Goal: Communication & Community: Share content

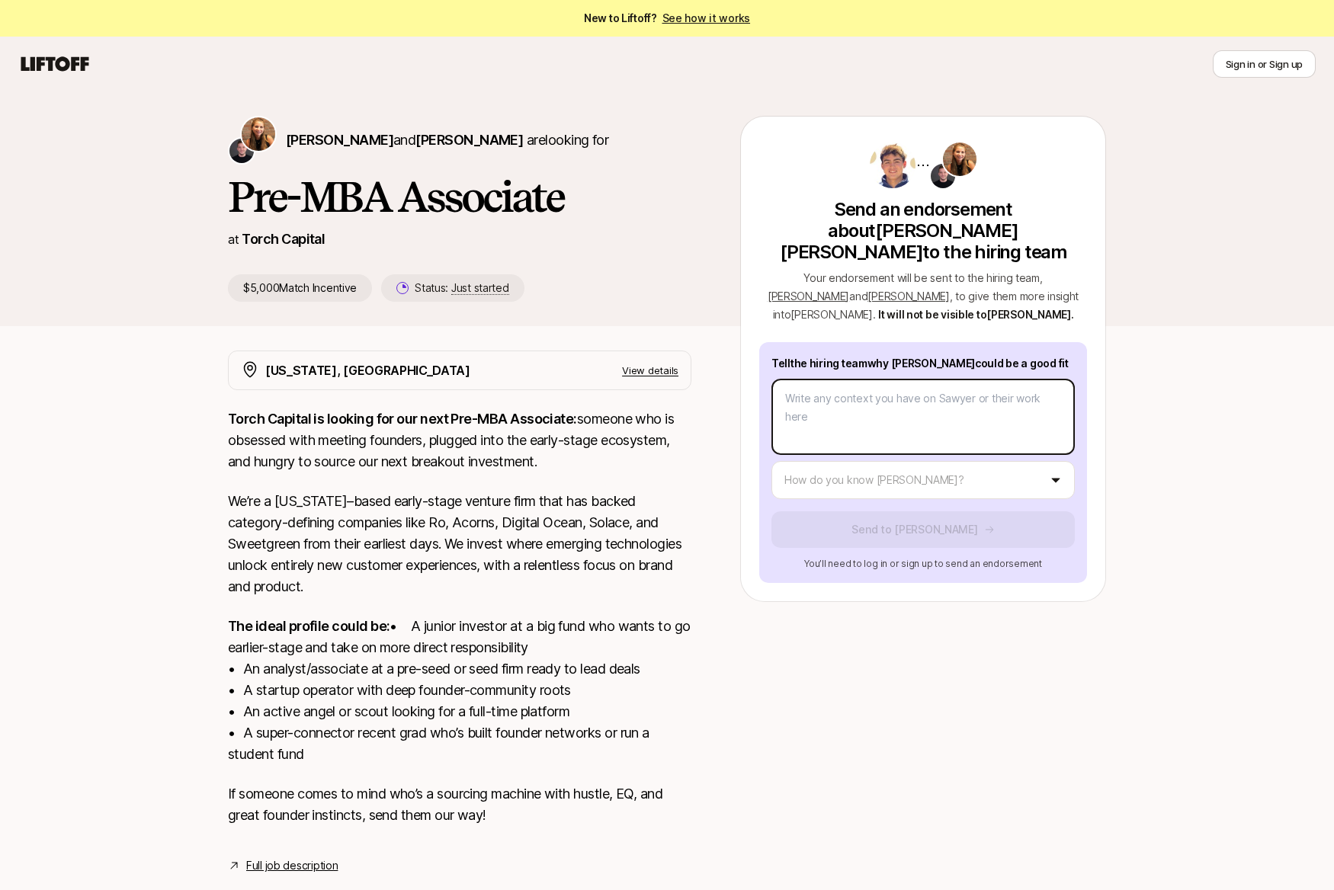
type textarea "x"
click at [913, 396] on body "New to Liftoff? See how it works Sign in or Sign up Sign in or Sign up [PERSON_…" at bounding box center [667, 445] width 1334 height 890
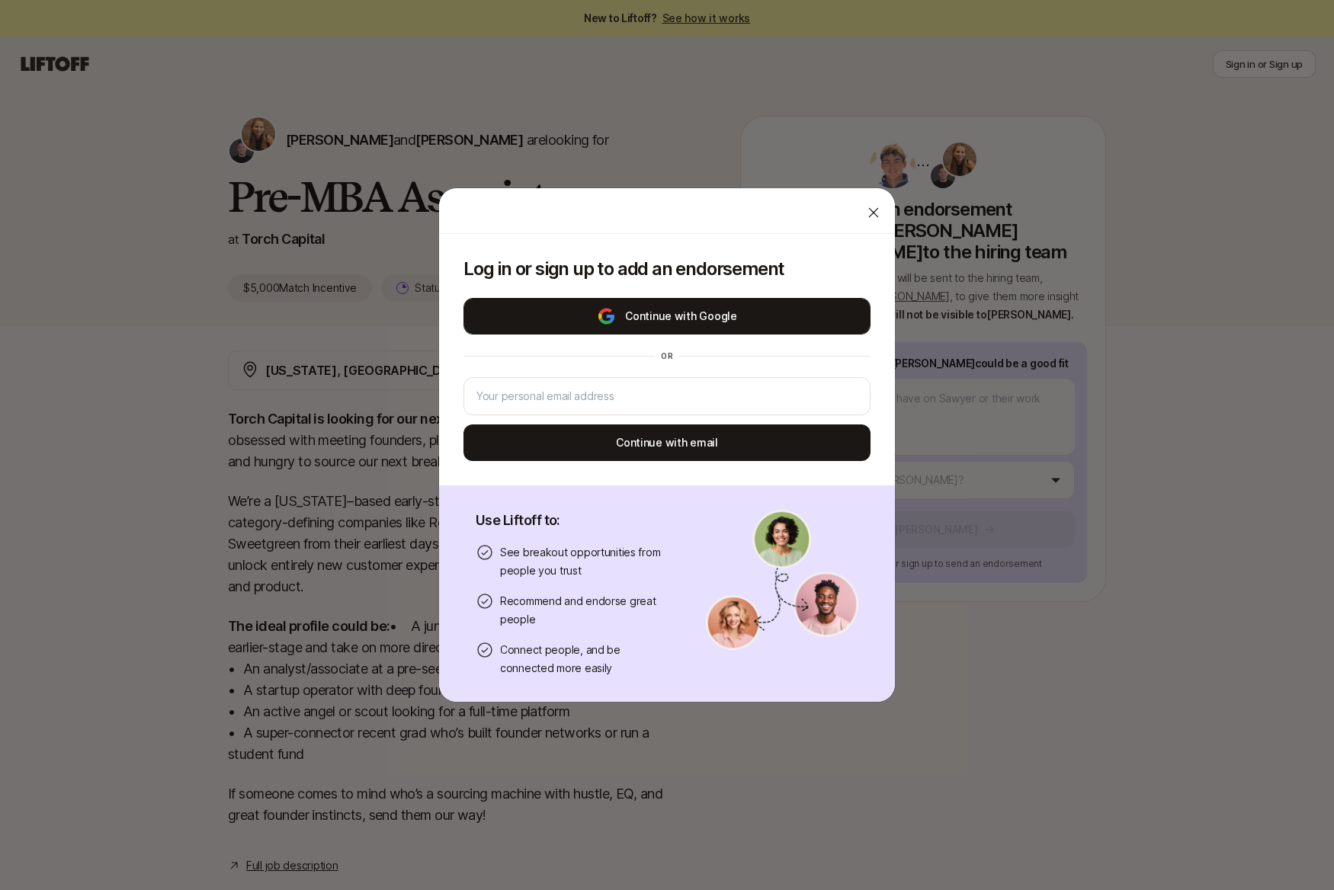
click at [658, 316] on button "Continue with Google" at bounding box center [666, 316] width 407 height 37
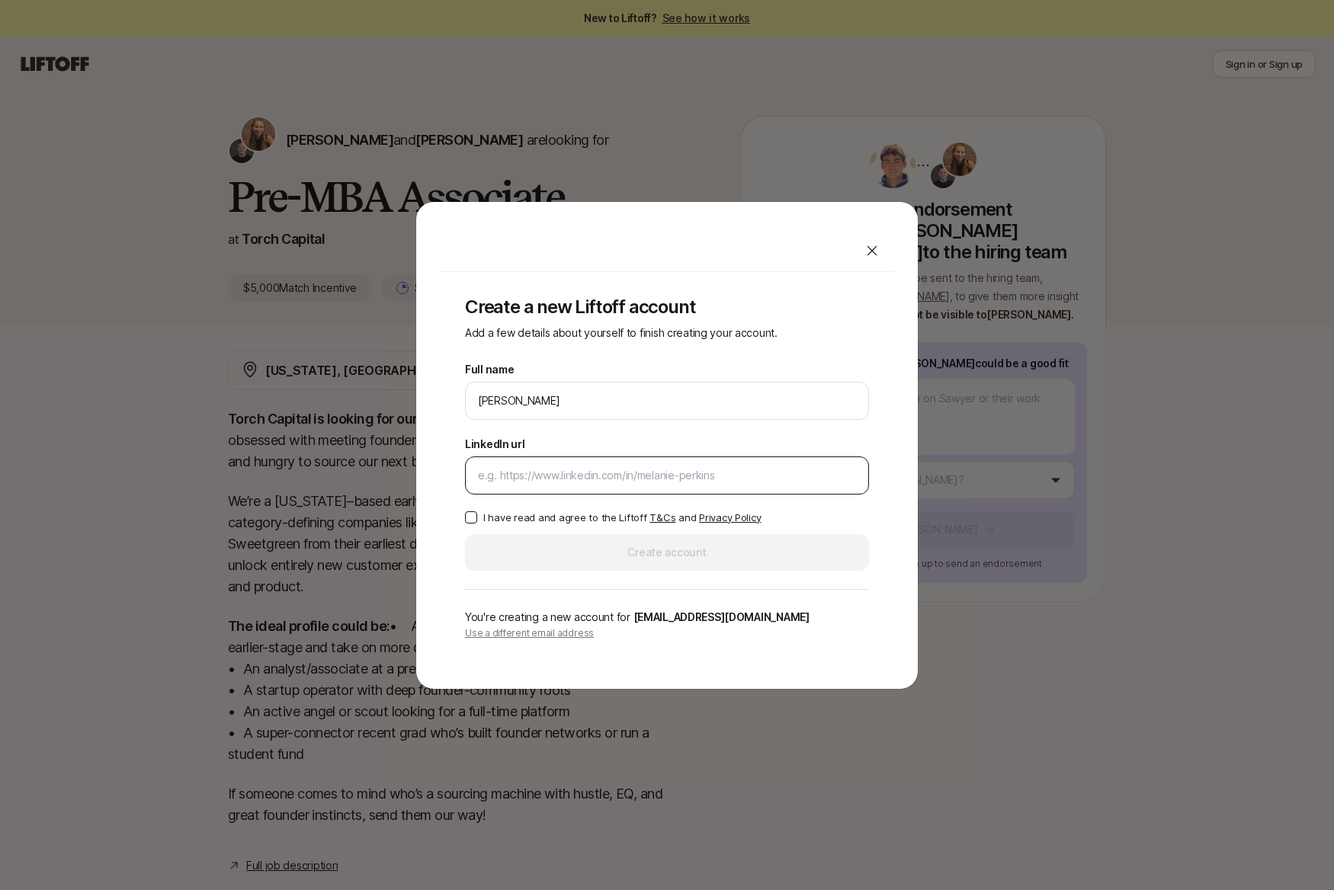
click at [581, 483] on input "LinkedIn url" at bounding box center [667, 475] width 378 height 18
click at [630, 472] on input "LinkedIn url" at bounding box center [667, 475] width 378 height 18
paste input "[URL][DOMAIN_NAME]"
type input "[URL][DOMAIN_NAME]"
click at [468, 516] on button "I have read and agree to the Liftoff T&Cs and Privacy Policy" at bounding box center [471, 517] width 12 height 12
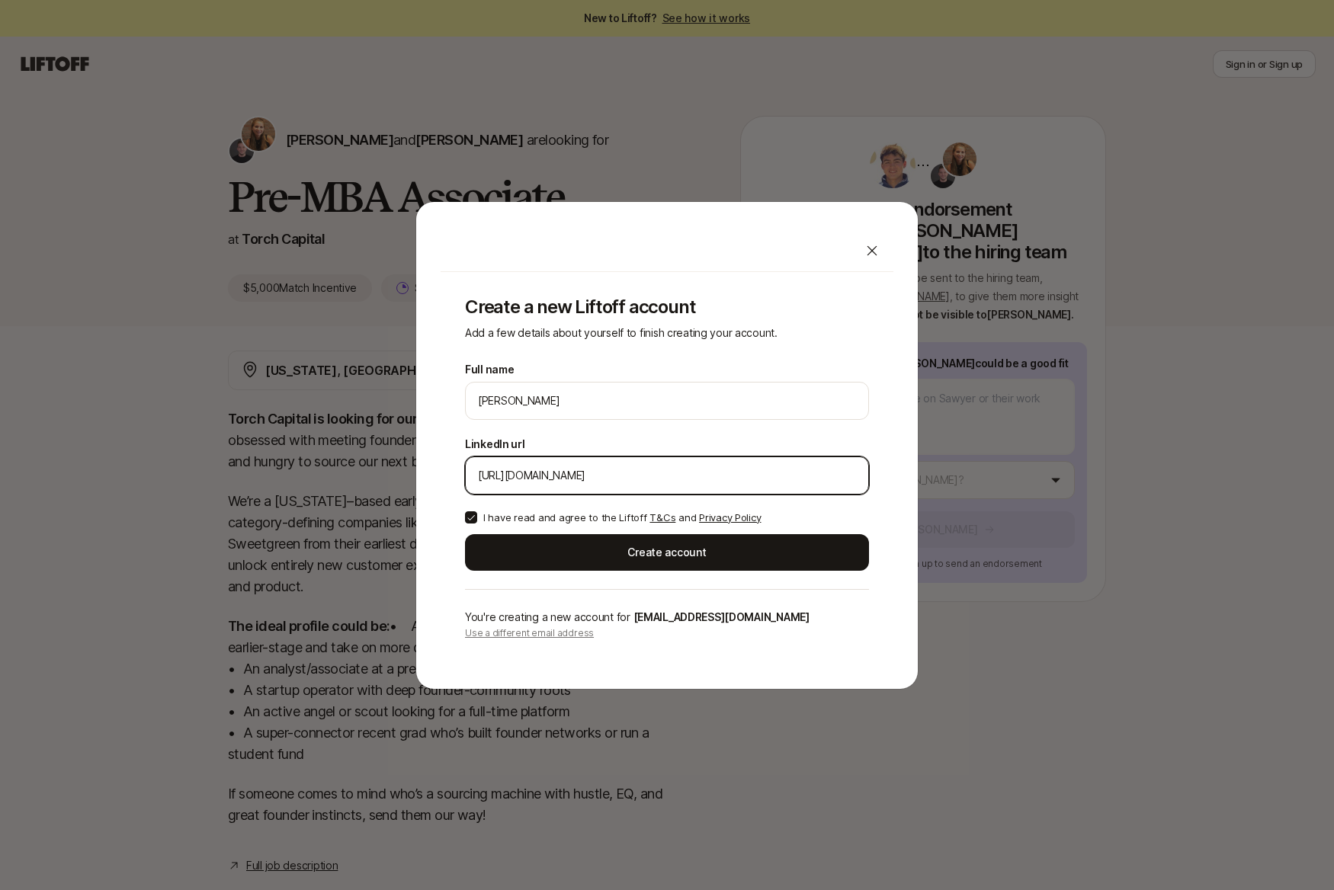
click at [618, 475] on input "[URL][DOMAIN_NAME]" at bounding box center [667, 475] width 378 height 18
click at [470, 517] on button "I have read and agree to the Liftoff T&Cs and Privacy Policy" at bounding box center [471, 517] width 12 height 12
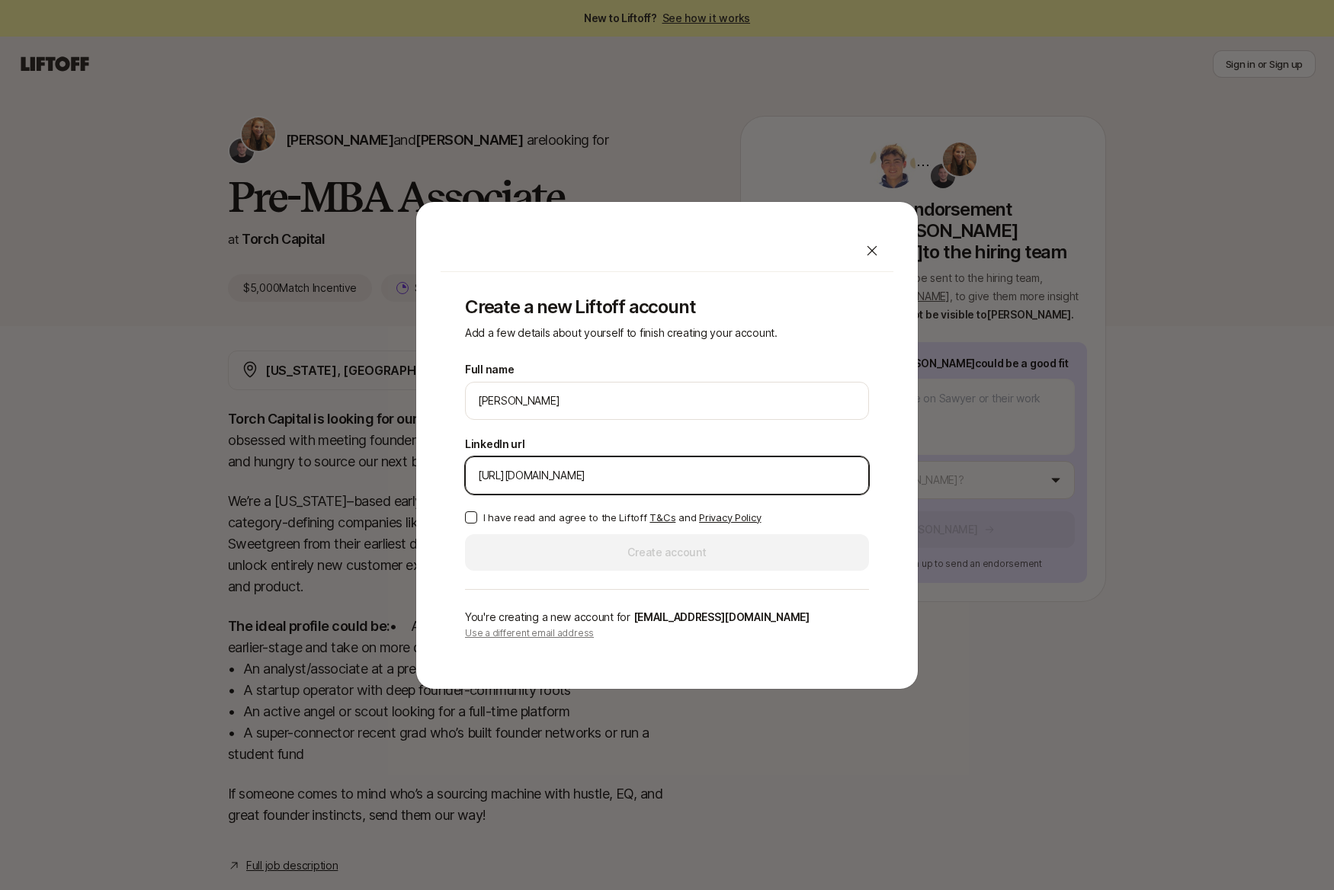
click at [517, 479] on input "[URL][DOMAIN_NAME]" at bounding box center [667, 475] width 378 height 18
click at [869, 253] on icon at bounding box center [872, 250] width 10 height 10
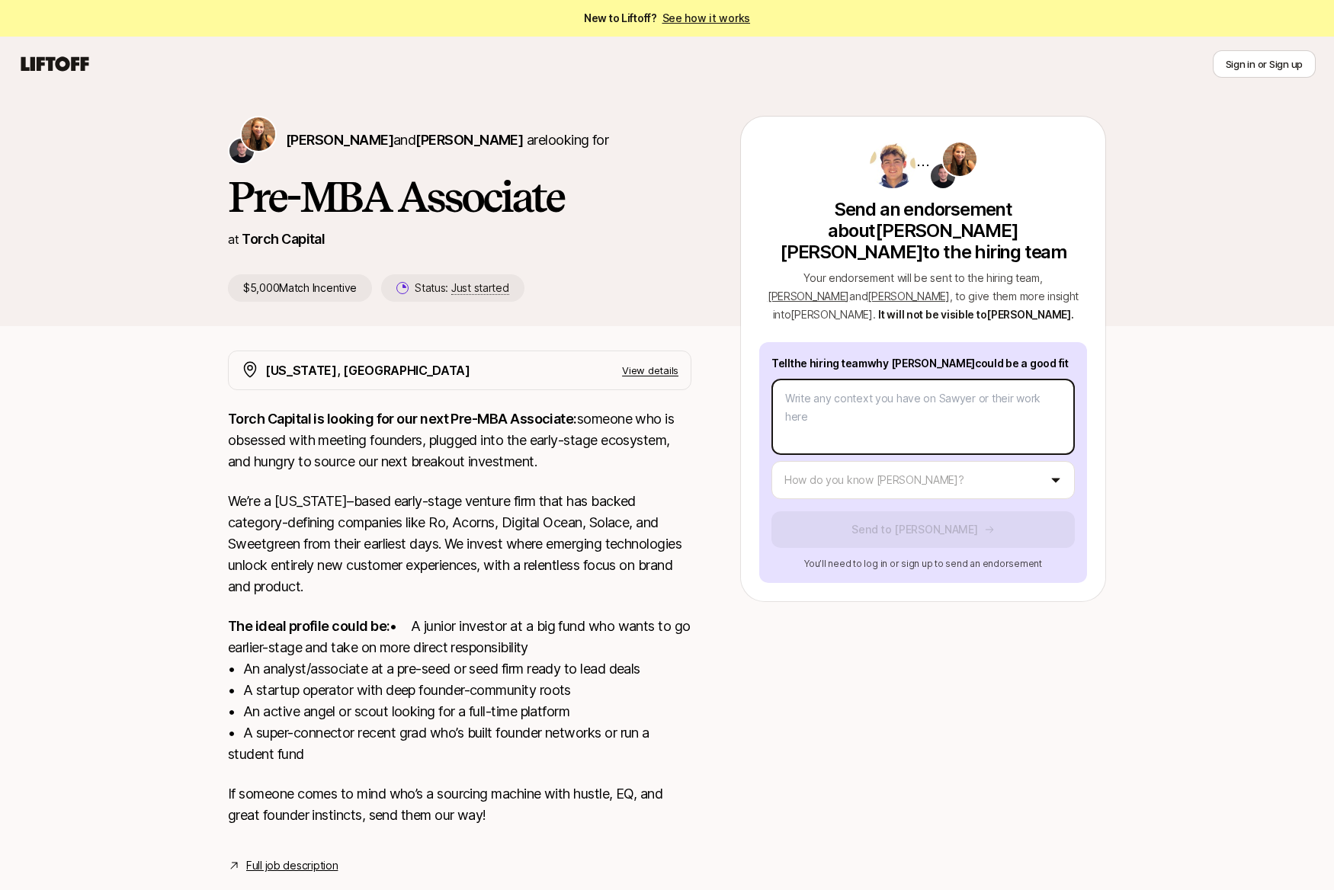
type textarea "x"
click at [879, 399] on body "New to Liftoff? See how it works Sign in or Sign up Sign in or Sign up [PERSON_…" at bounding box center [667, 445] width 1334 height 890
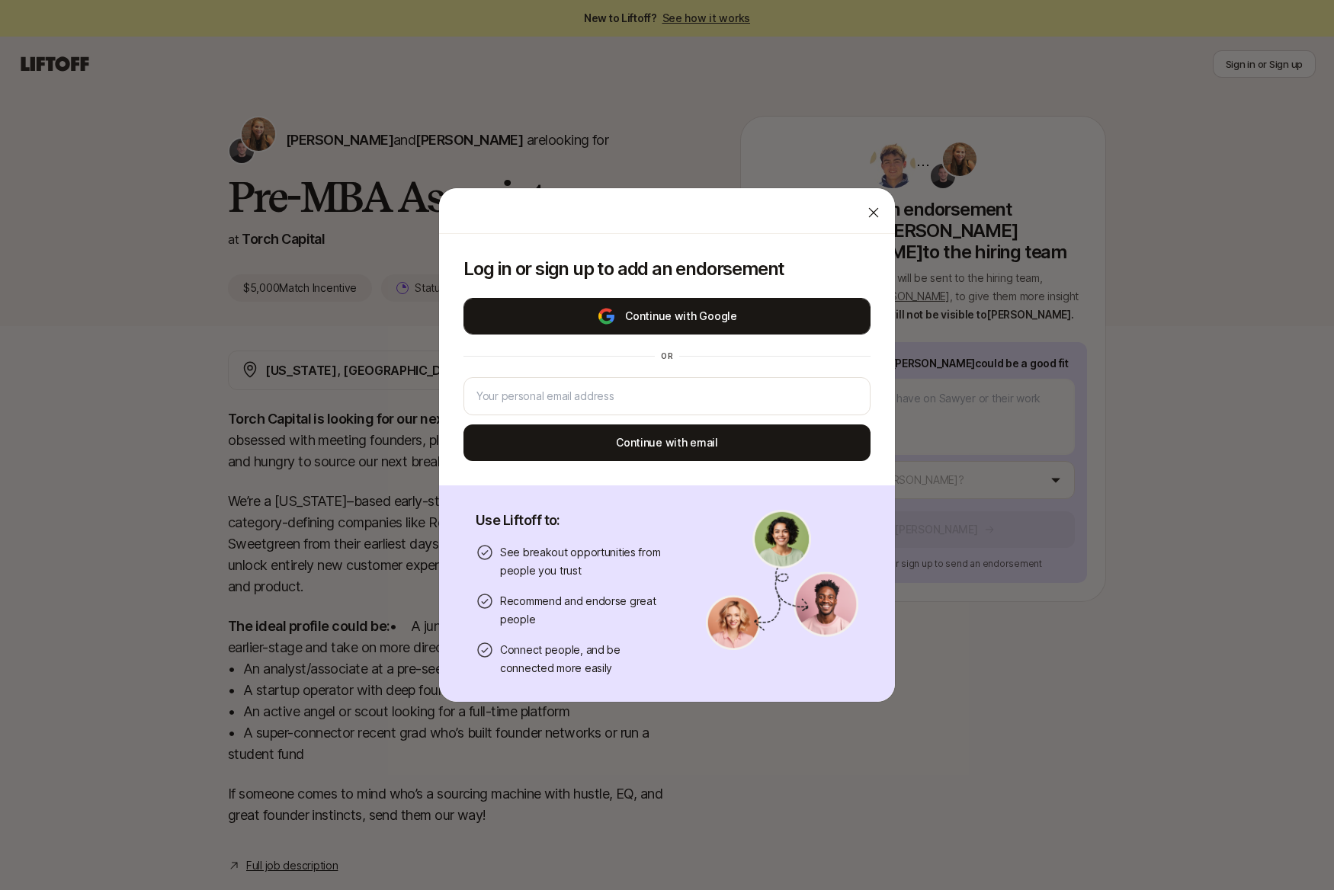
click at [657, 322] on button "Continue with Google" at bounding box center [666, 316] width 407 height 37
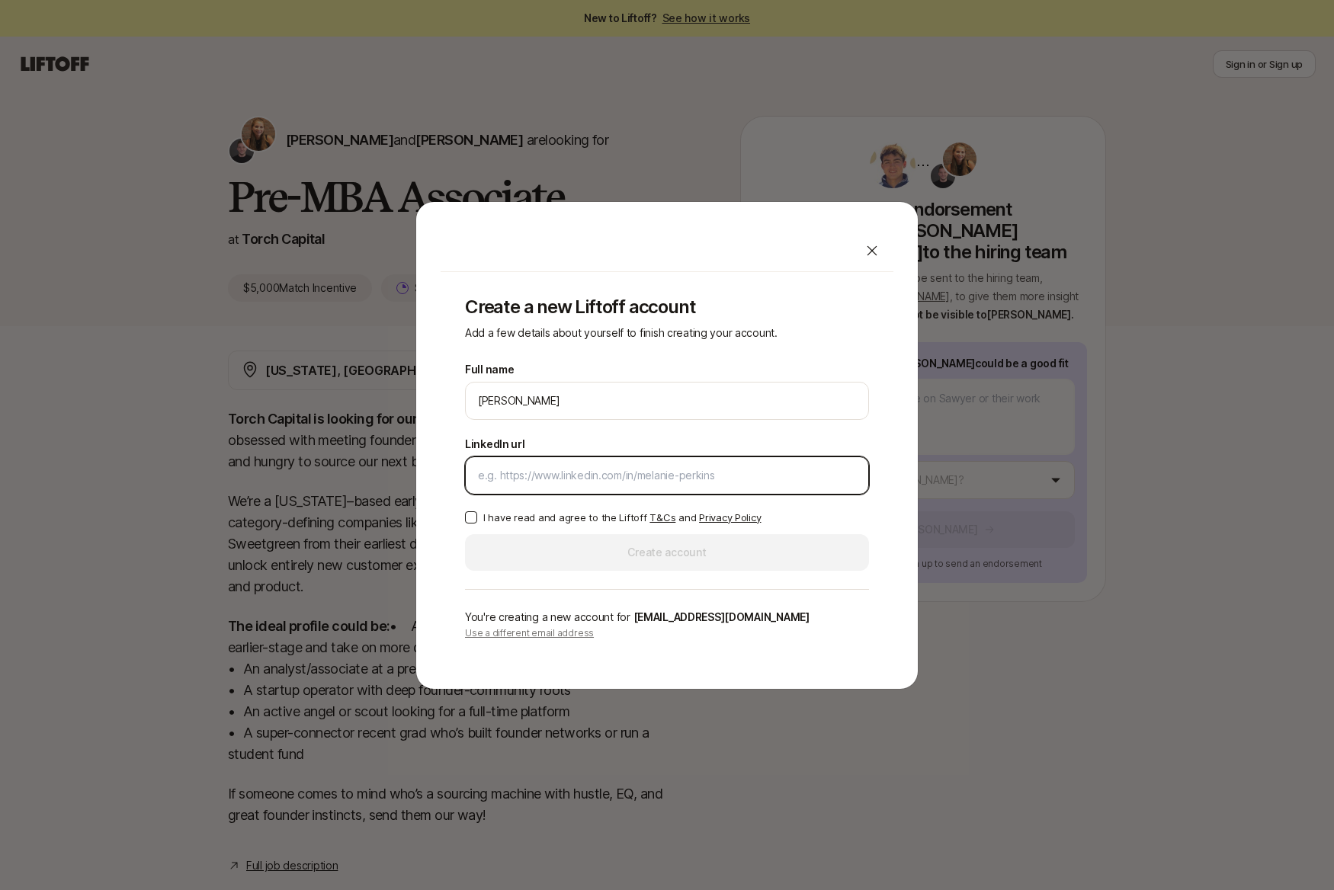
click at [557, 469] on input "LinkedIn url" at bounding box center [667, 475] width 378 height 18
paste input "[URL][DOMAIN_NAME]"
type input "[URL][DOMAIN_NAME]"
click at [470, 517] on button "I have read and agree to the Liftoff T&Cs and Privacy Policy" at bounding box center [471, 517] width 12 height 12
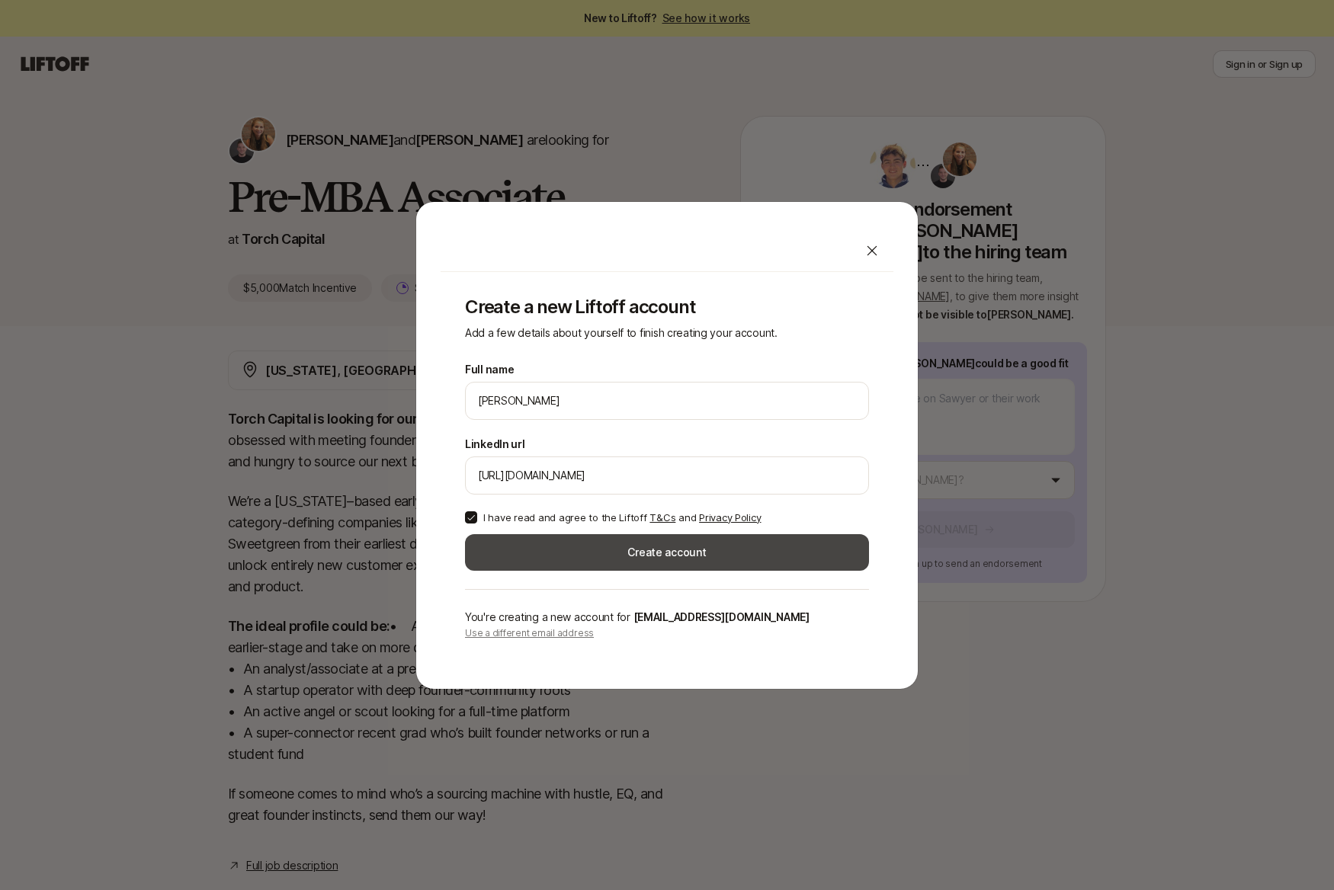
click at [541, 568] on button "Create account" at bounding box center [667, 552] width 404 height 37
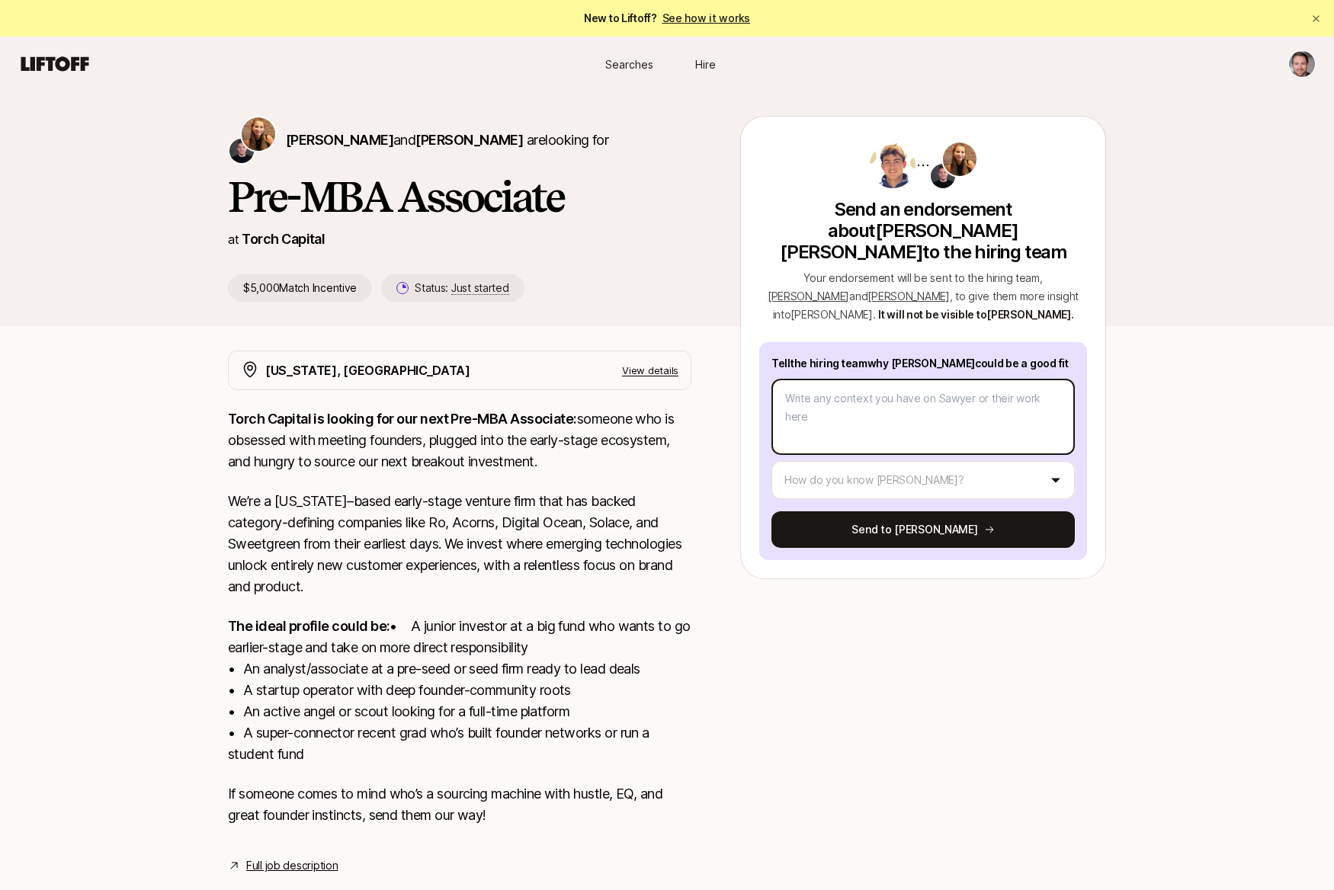
click at [857, 395] on textarea at bounding box center [922, 417] width 303 height 76
type textarea "x"
type textarea "T"
type textarea "x"
type textarea "Tw"
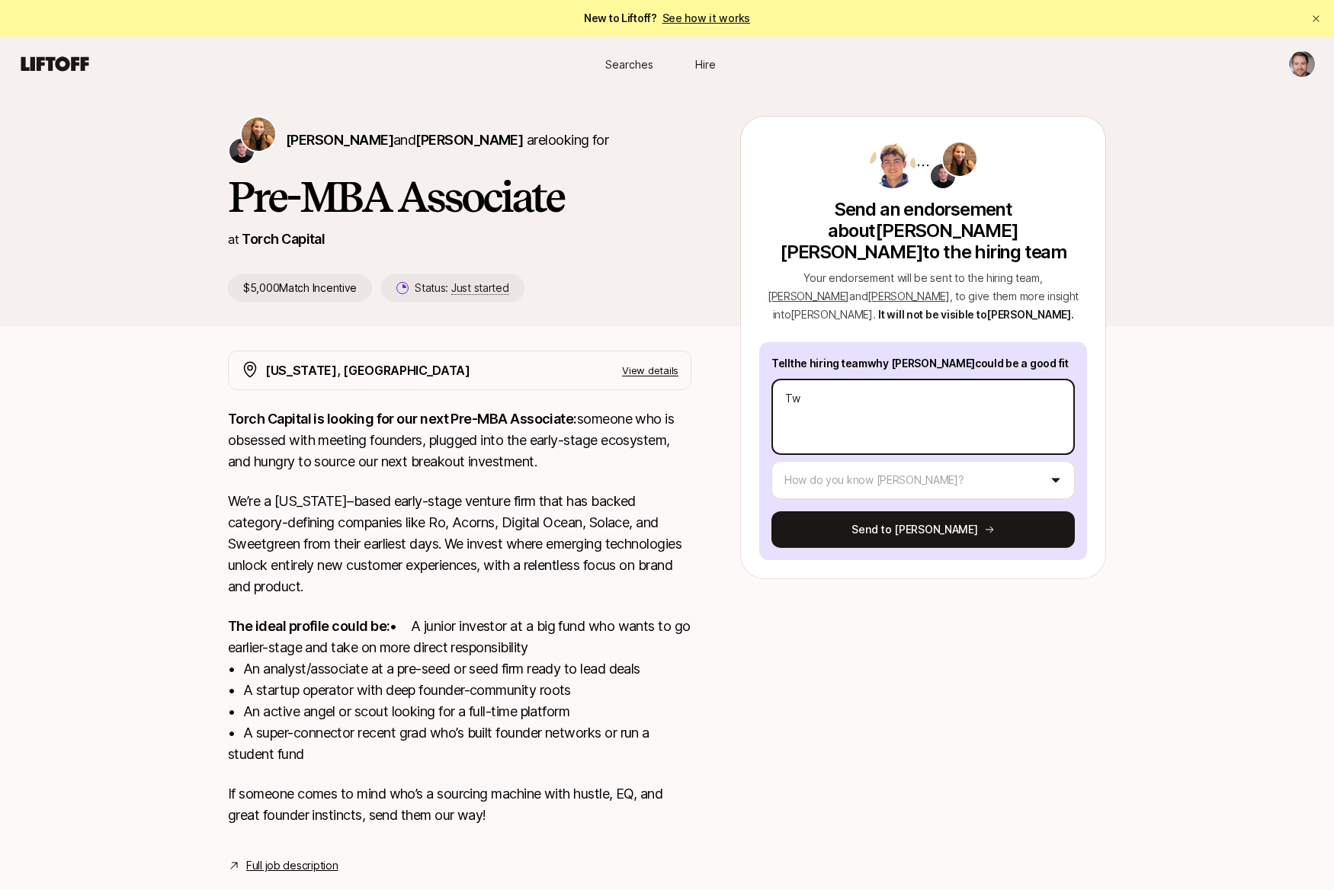
type textarea "x"
type textarea "Two"
type textarea "x"
type textarea "Two"
type textarea "x"
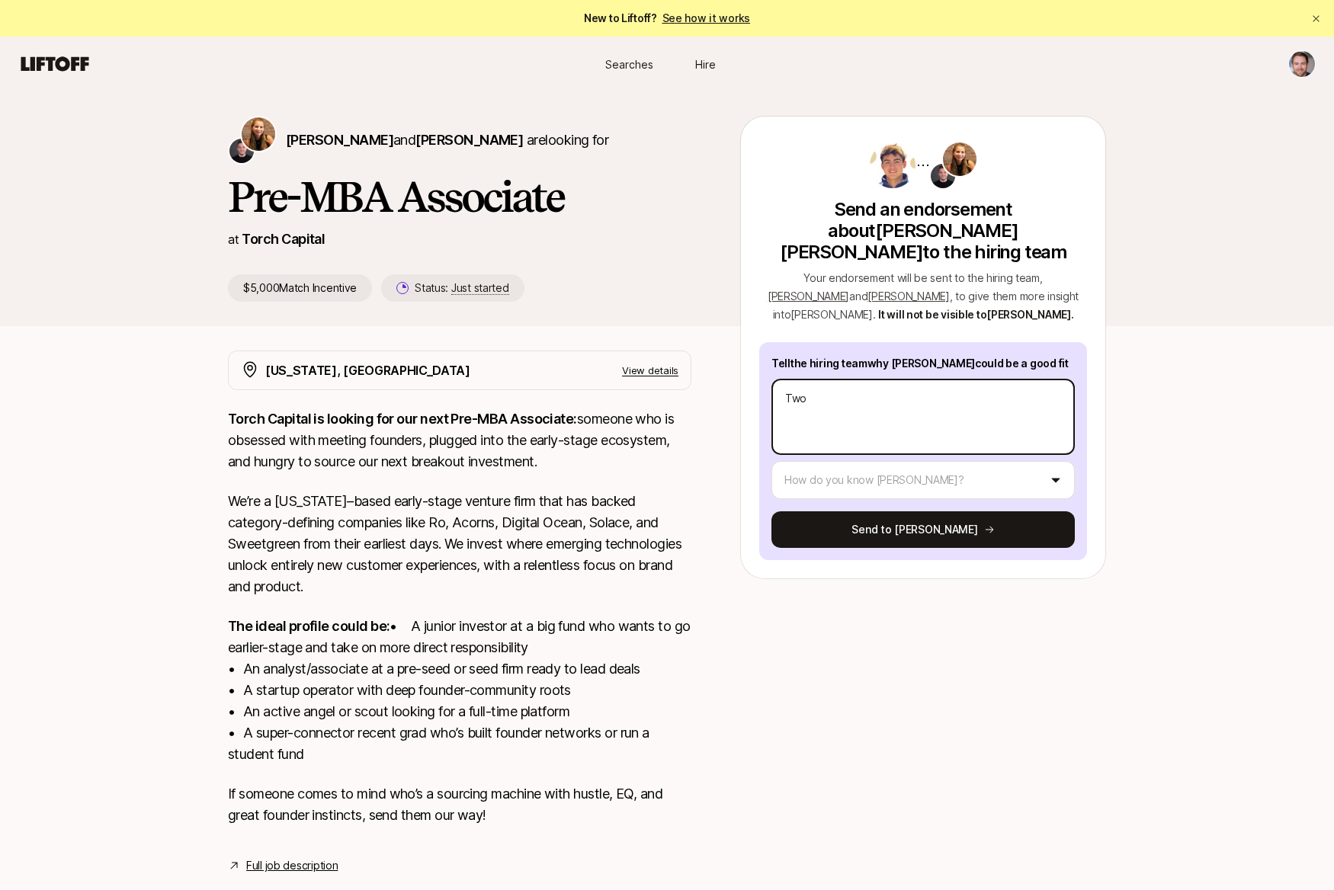
type textarea "Two t"
type textarea "x"
type textarea "Two th"
type textarea "x"
type textarea "Two t"
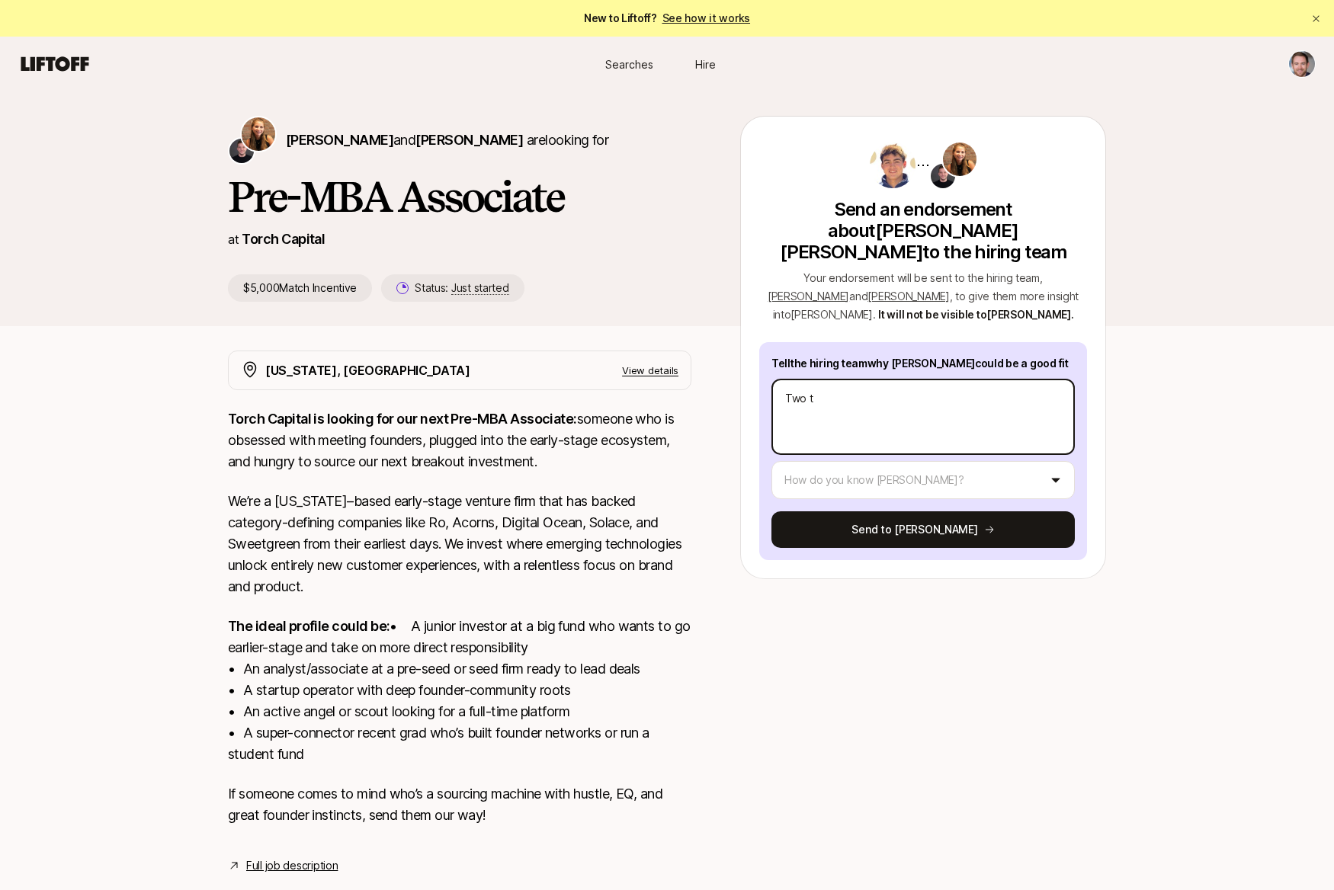
type textarea "x"
type textarea "Two"
type textarea "x"
type textarea "Two"
type textarea "x"
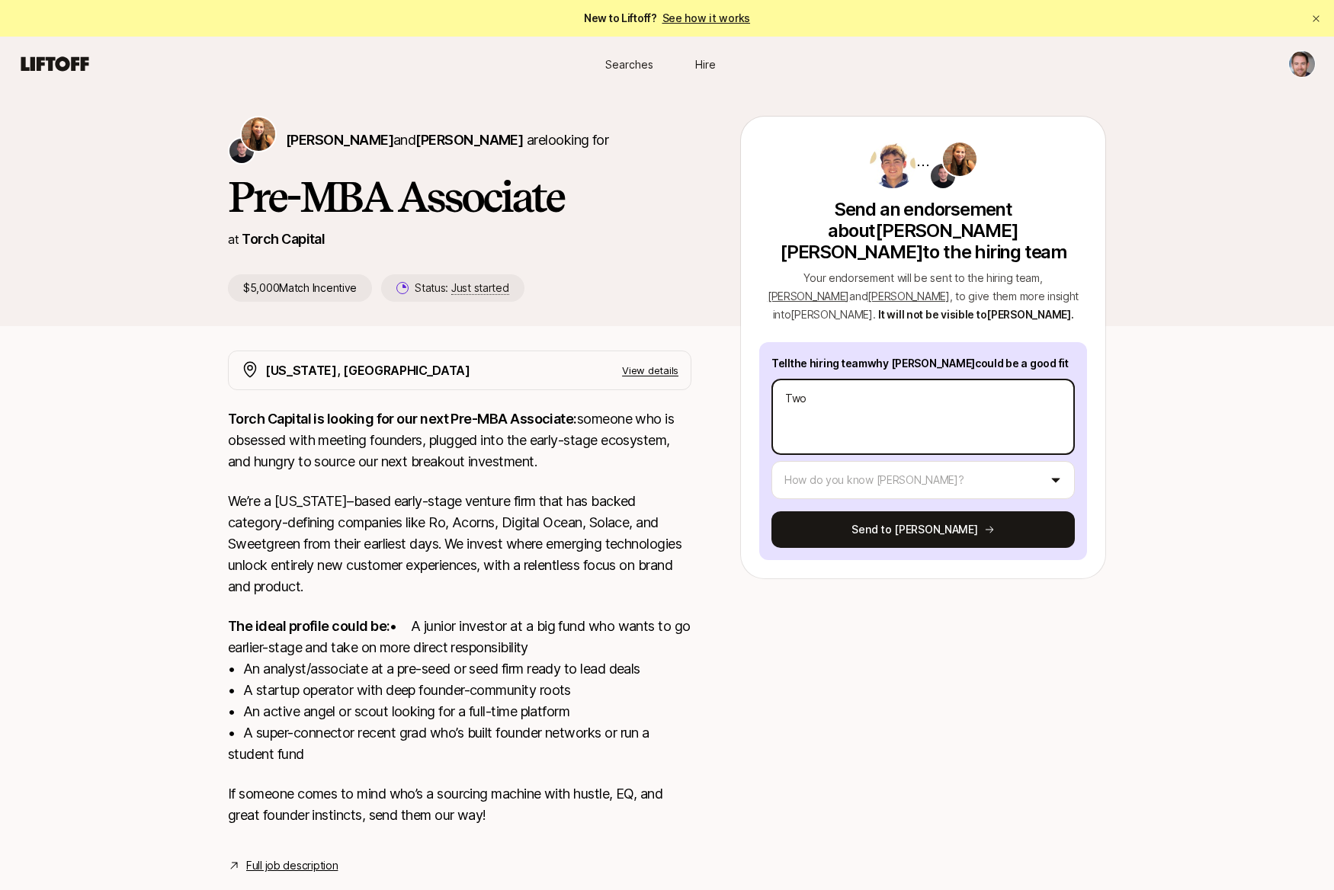
type textarea "Tw"
type textarea "x"
type textarea "T"
type textarea "x"
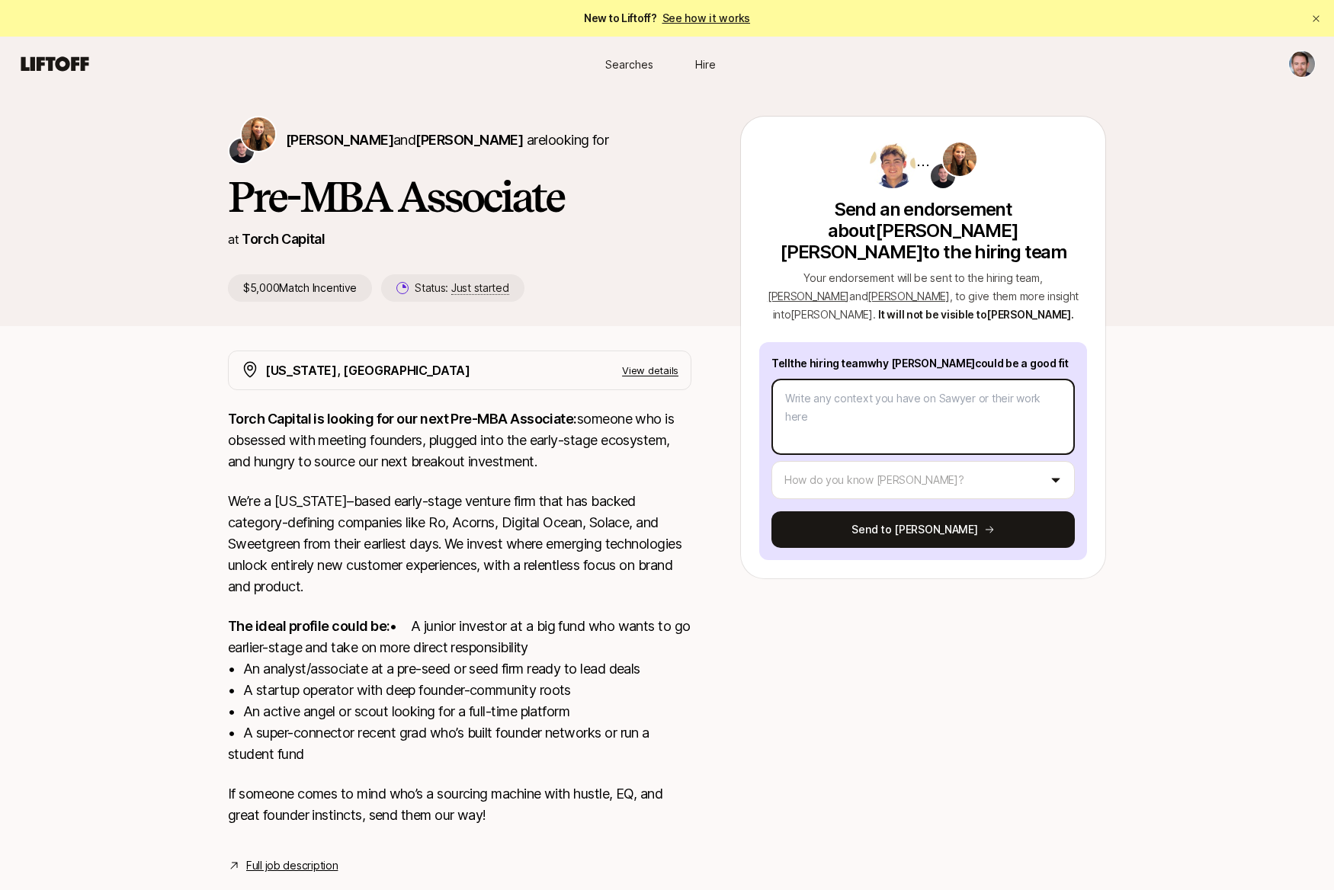
type textarea "T"
type textarea "x"
type textarea "Th"
type textarea "x"
type textarea "The"
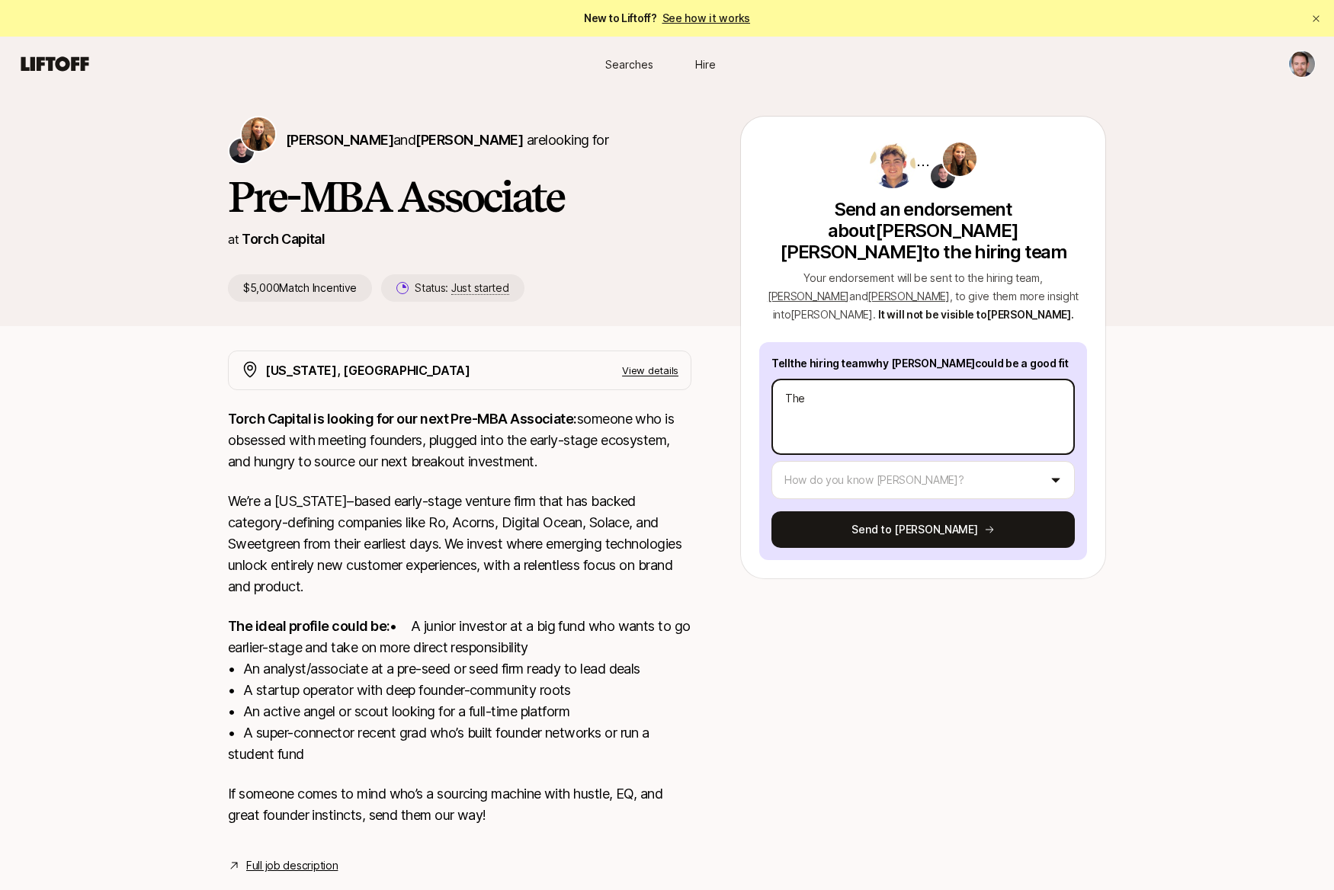
type textarea "x"
type textarea "Ther"
type textarea "x"
type textarea "There"
type textarea "x"
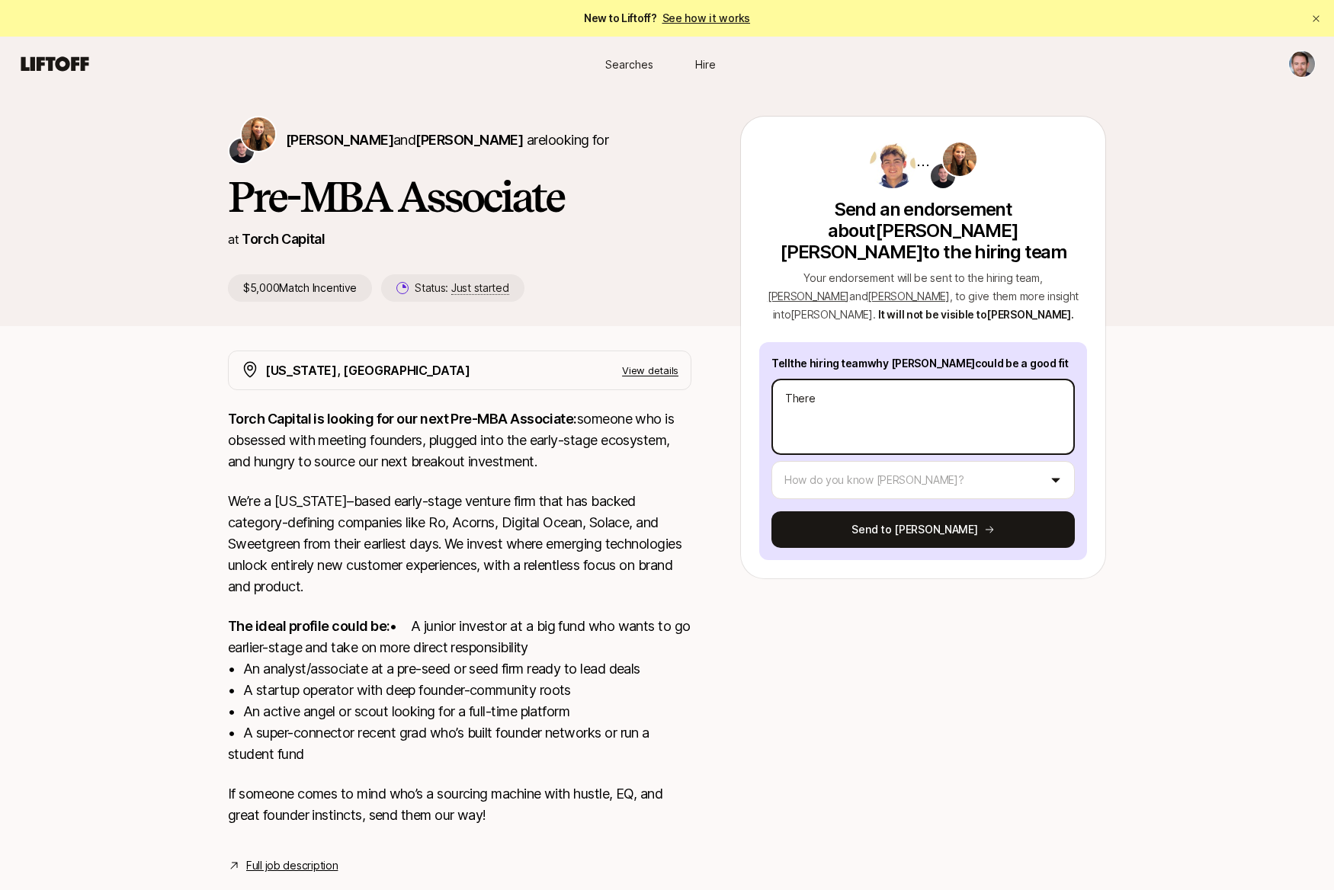
type textarea "There"
type textarea "x"
type textarea "There a"
type textarea "x"
type textarea "There ar"
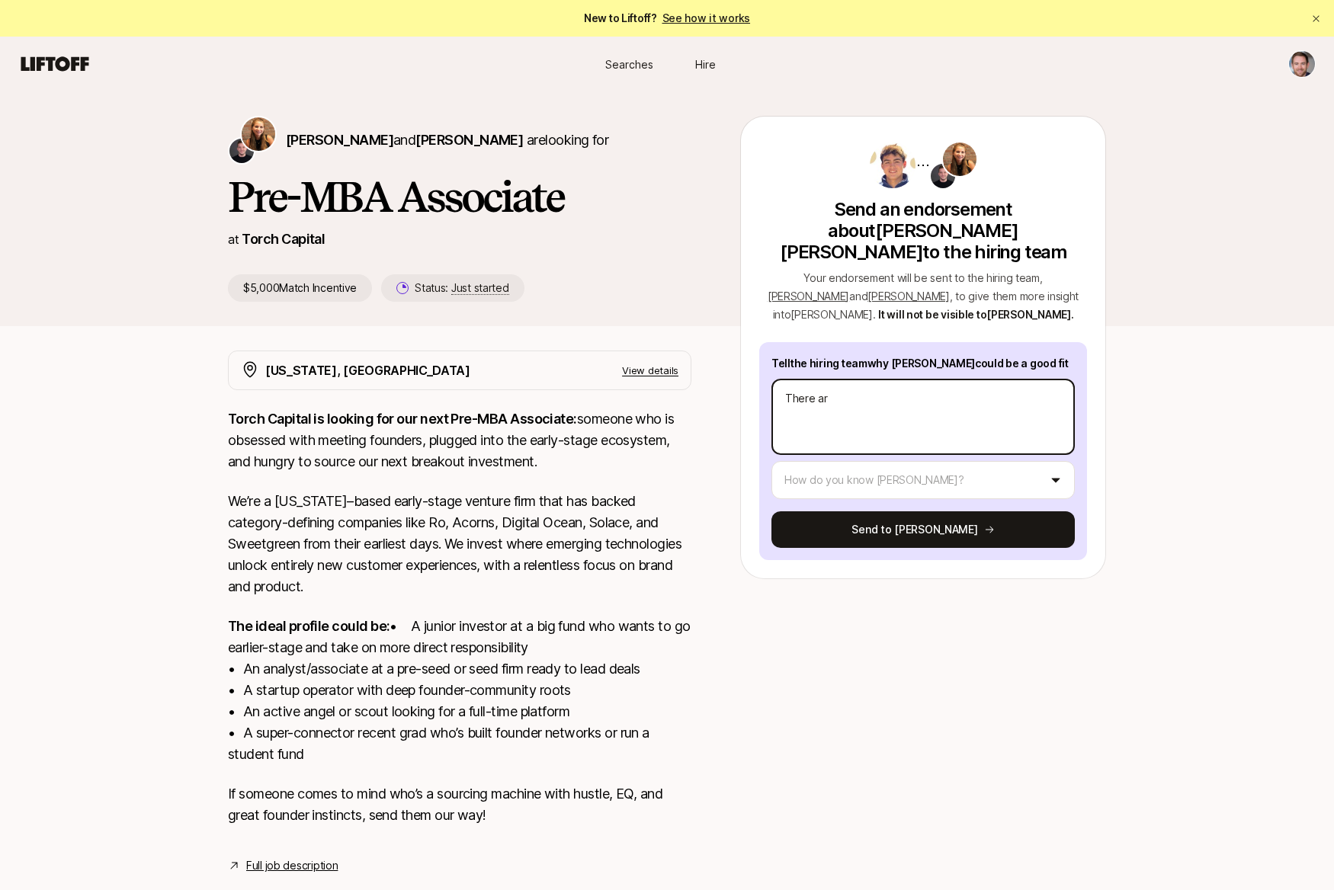
type textarea "x"
type textarea "There are"
type textarea "x"
type textarea "There are"
type textarea "x"
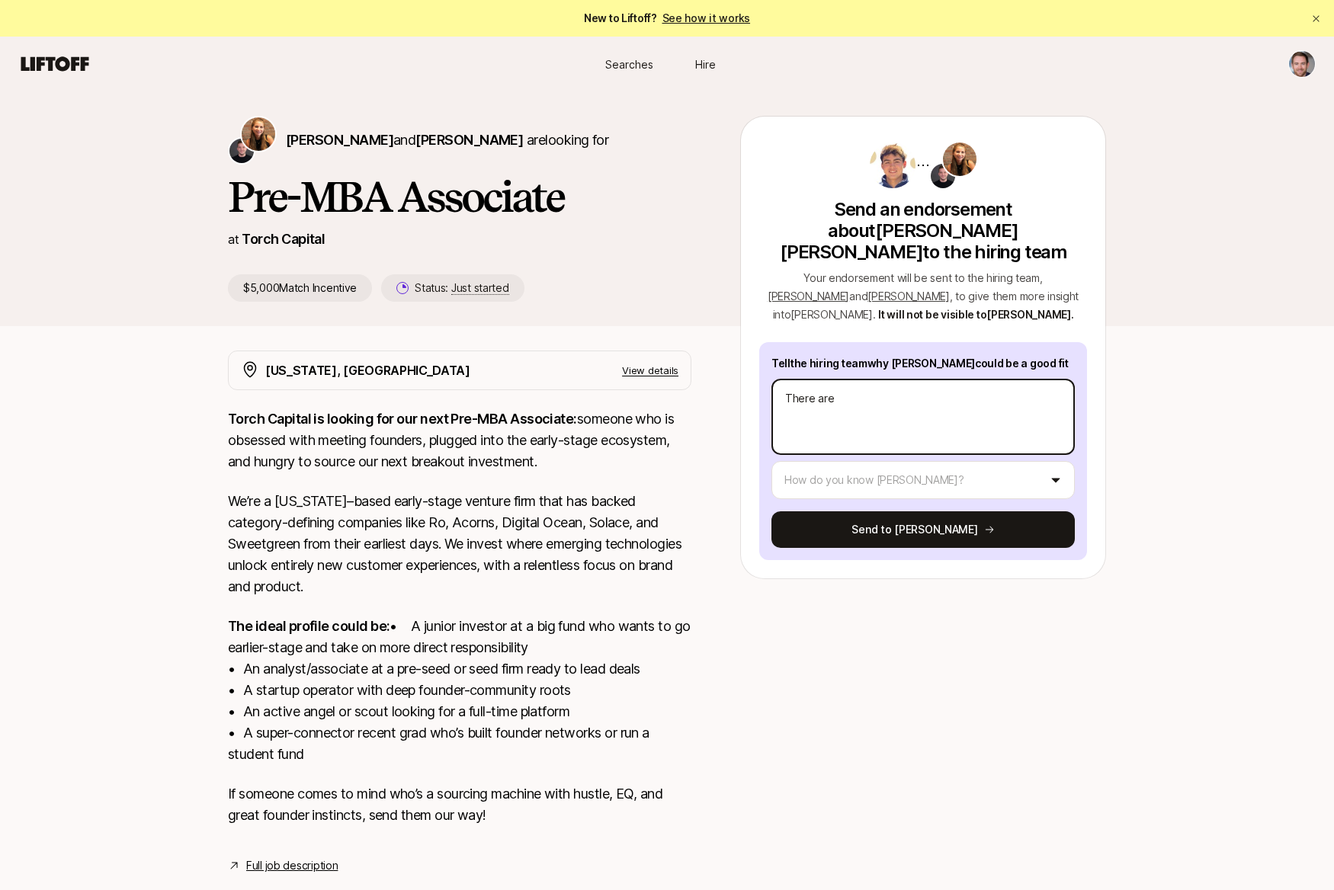
type textarea "There are t"
type textarea "x"
type textarea "There are th"
type textarea "x"
type textarea "There are thr"
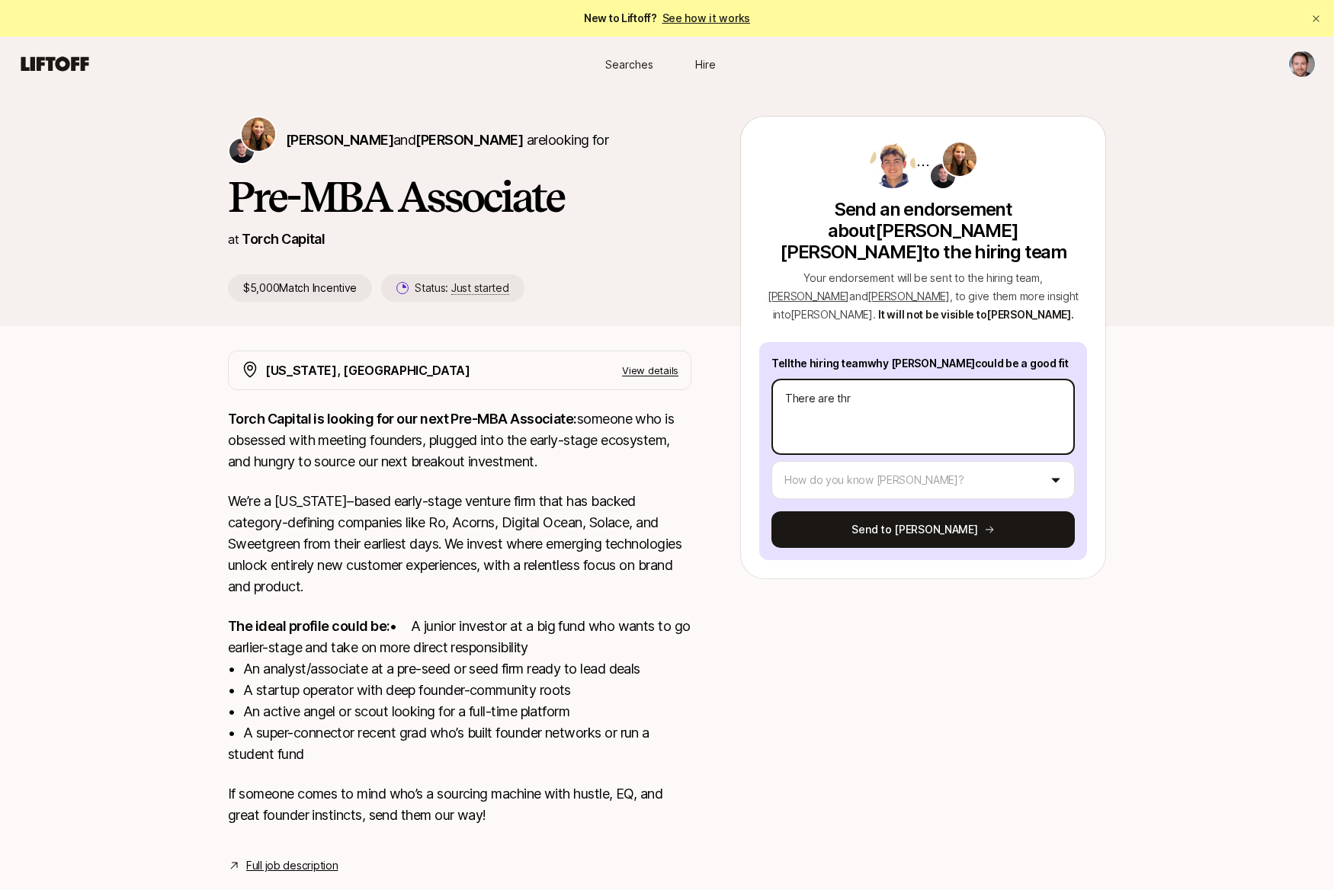
type textarea "x"
type textarea "There are thre"
type textarea "x"
type textarea "There are three"
type textarea "x"
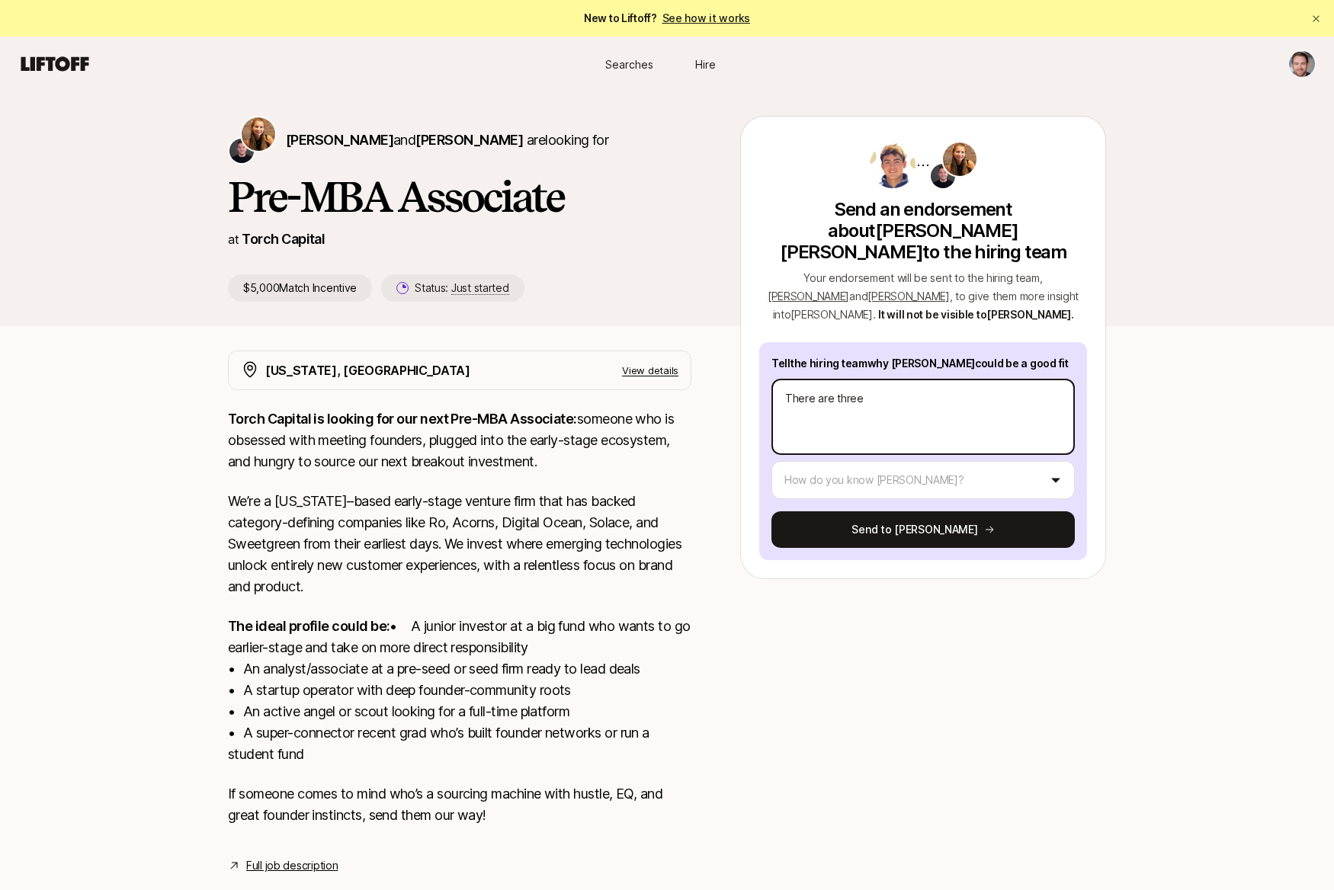
type textarea "There are three"
type textarea "x"
type textarea "There are three t"
type textarea "x"
type textarea "There are three th"
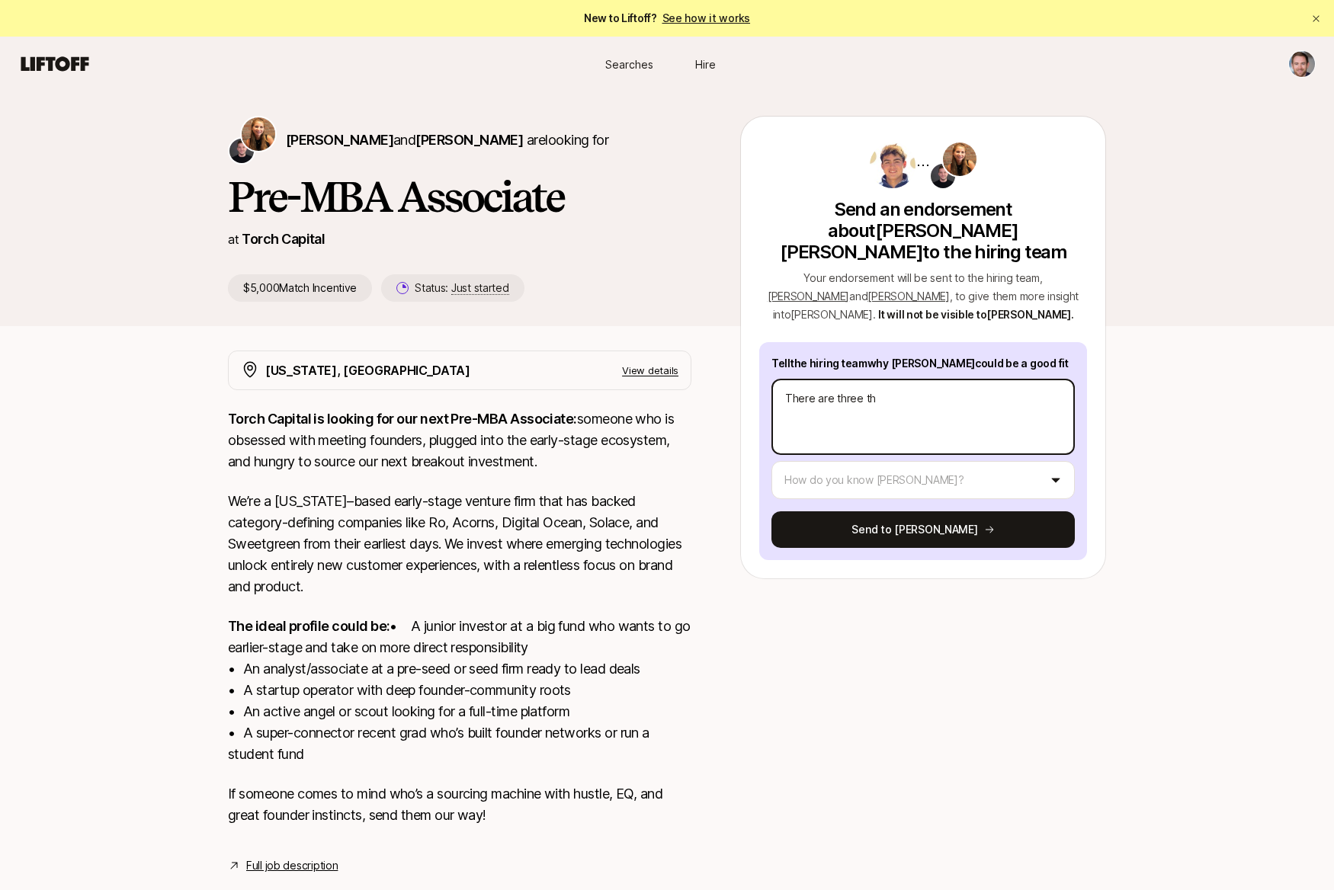
type textarea "x"
type textarea "There are three thi"
type textarea "x"
type textarea "There are three thin"
type textarea "x"
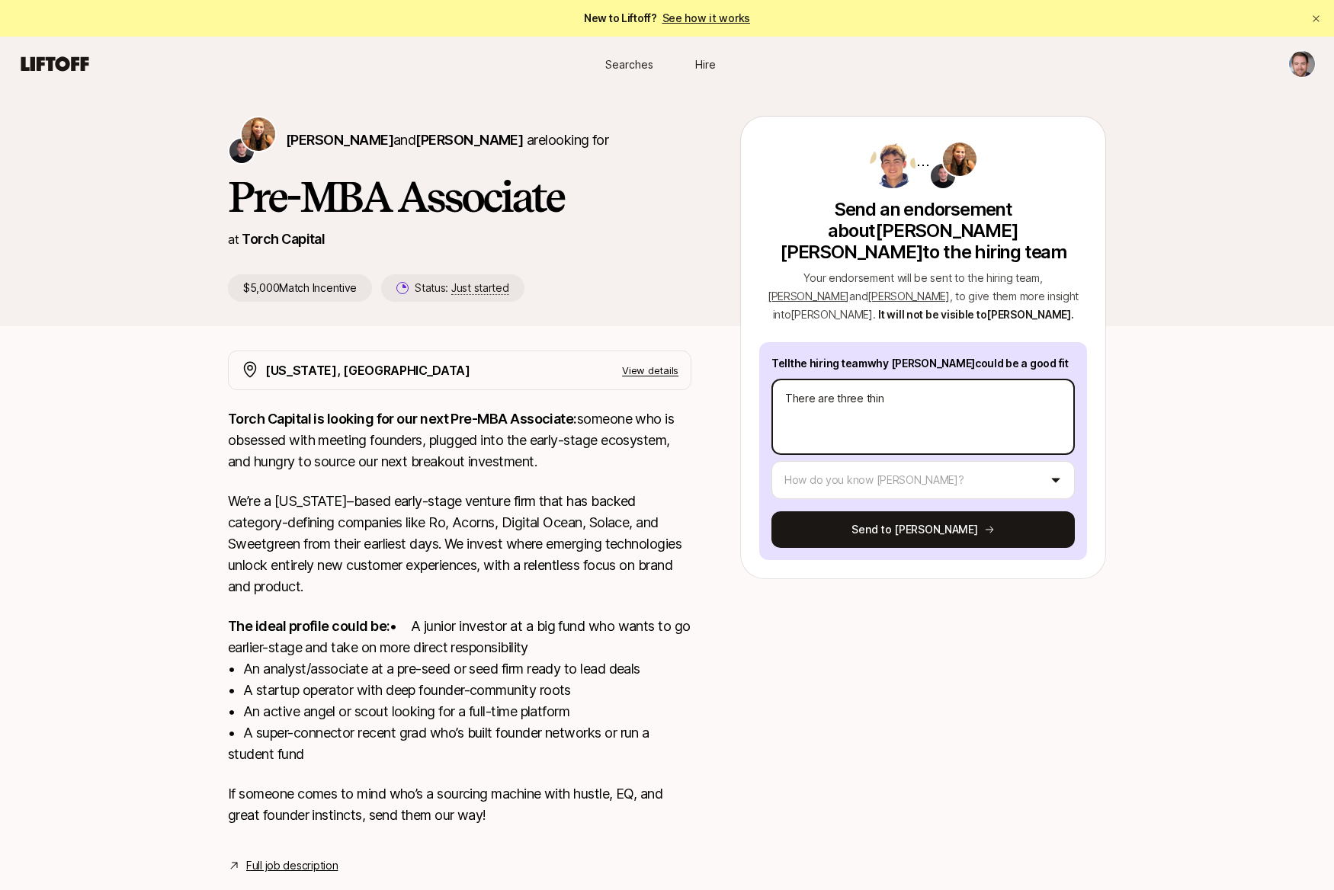
type textarea "There are three thing"
type textarea "x"
type textarea "There are three things"
type textarea "x"
type textarea "There are three things"
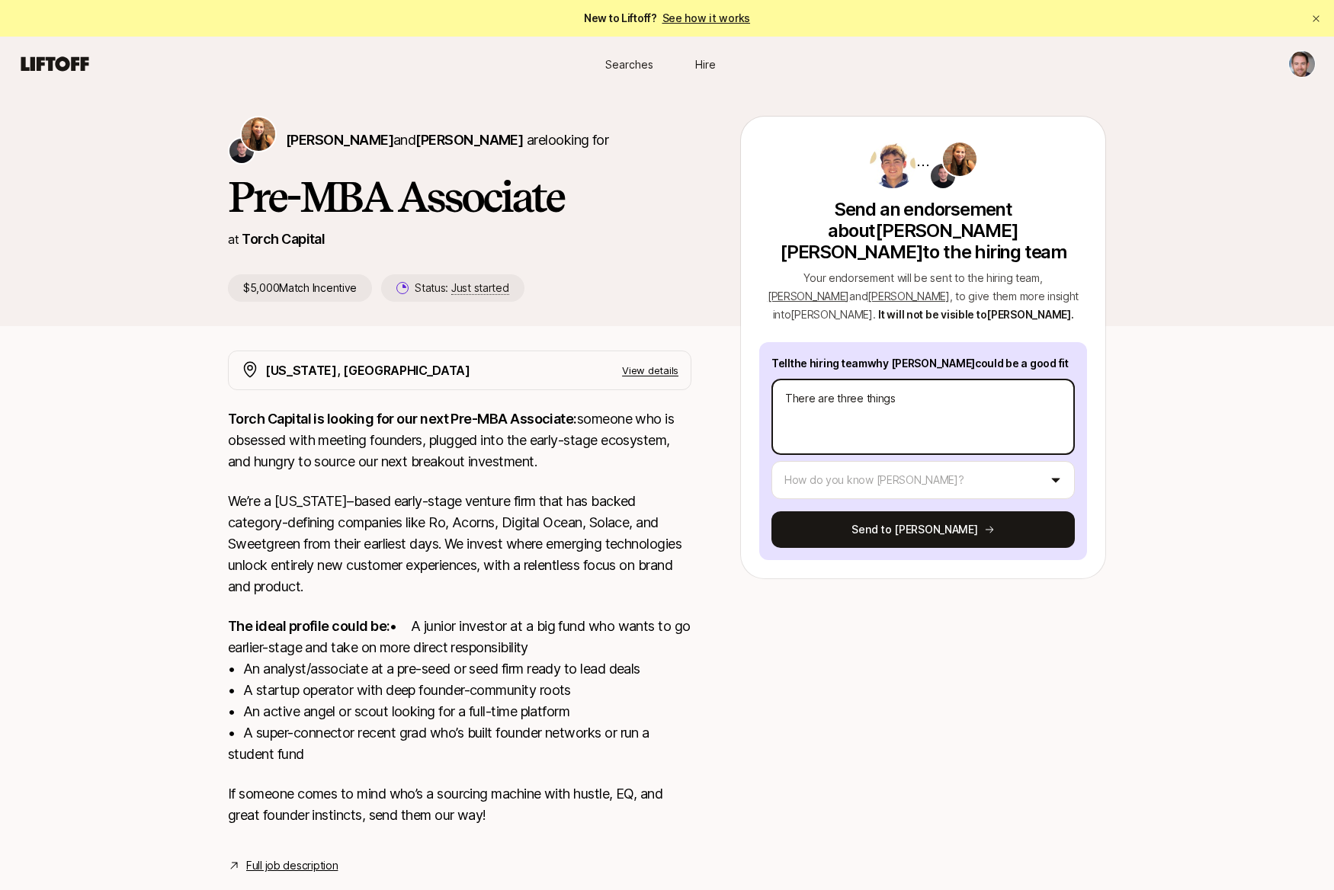
type textarea "x"
type textarea "There are three things t"
type textarea "x"
type textarea "There are three things to"
type textarea "x"
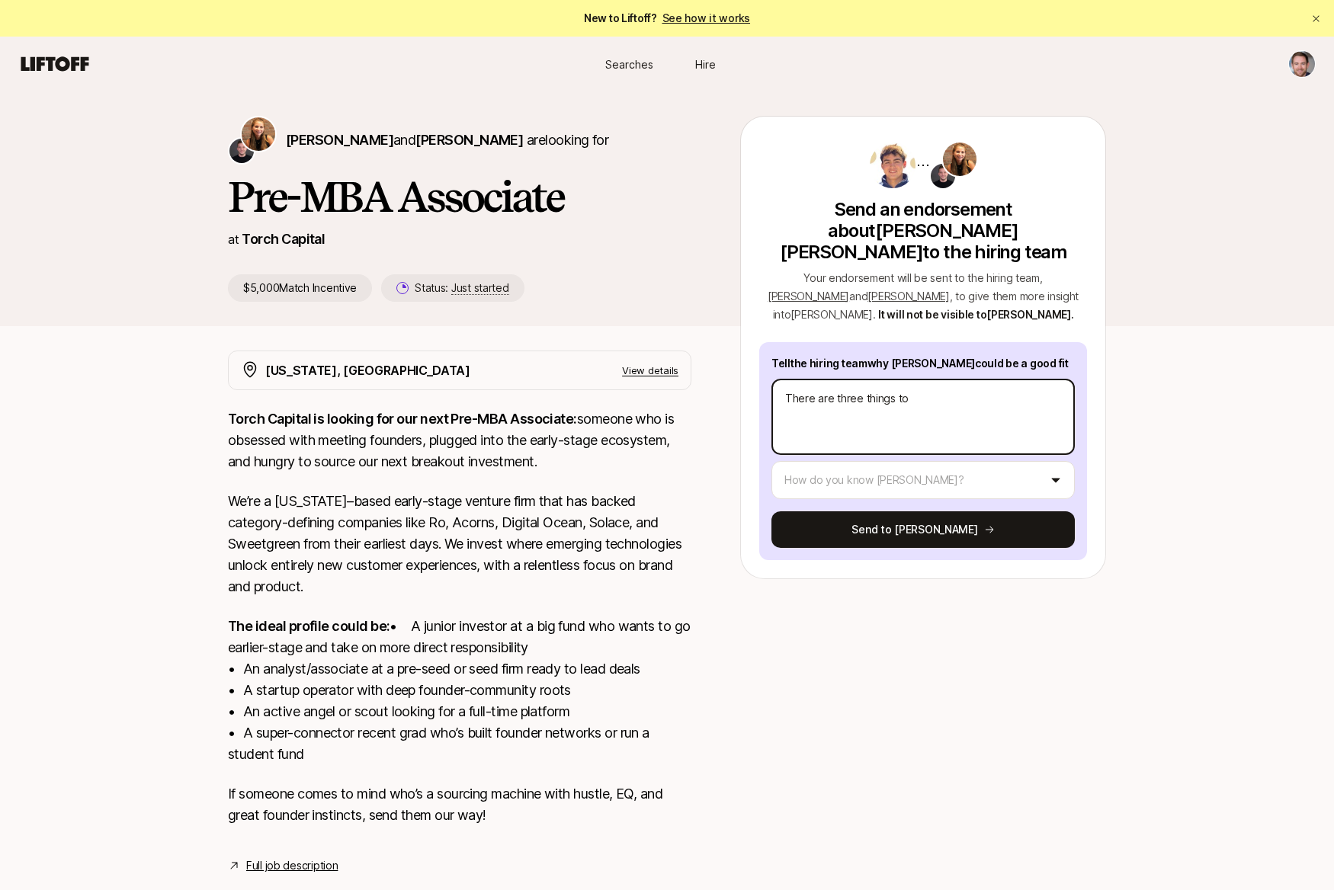
type textarea "There are three things to"
type textarea "x"
type textarea "There are three things to k"
type textarea "x"
type textarea "There are three things to kn"
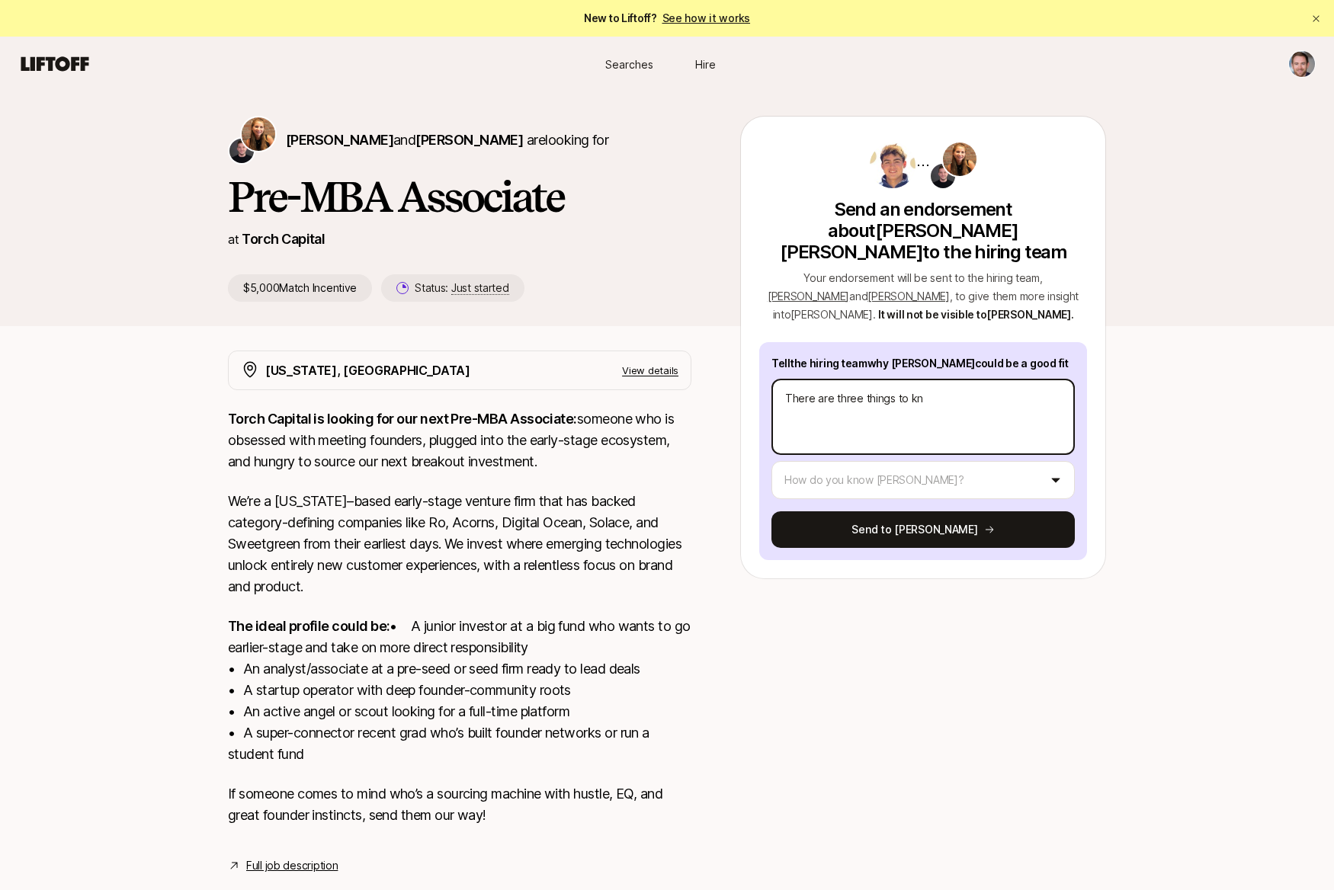
type textarea "x"
type textarea "There are three things to know"
type textarea "x"
type textarea "There are three things to know"
type textarea "x"
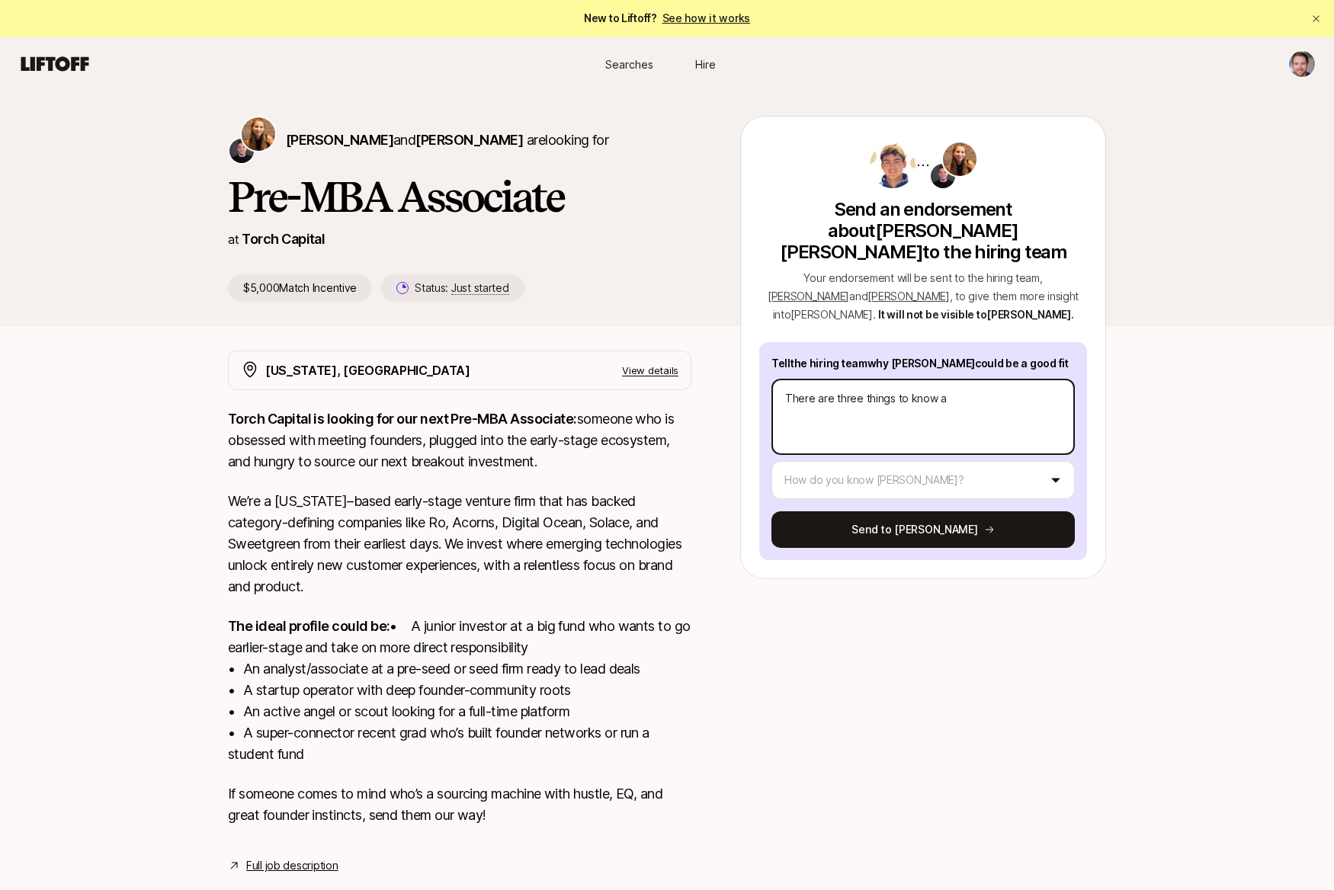
type textarea "There are three things to know ab"
type textarea "x"
type textarea "There are three things to know abo"
type textarea "x"
type textarea "There are three things to know abou"
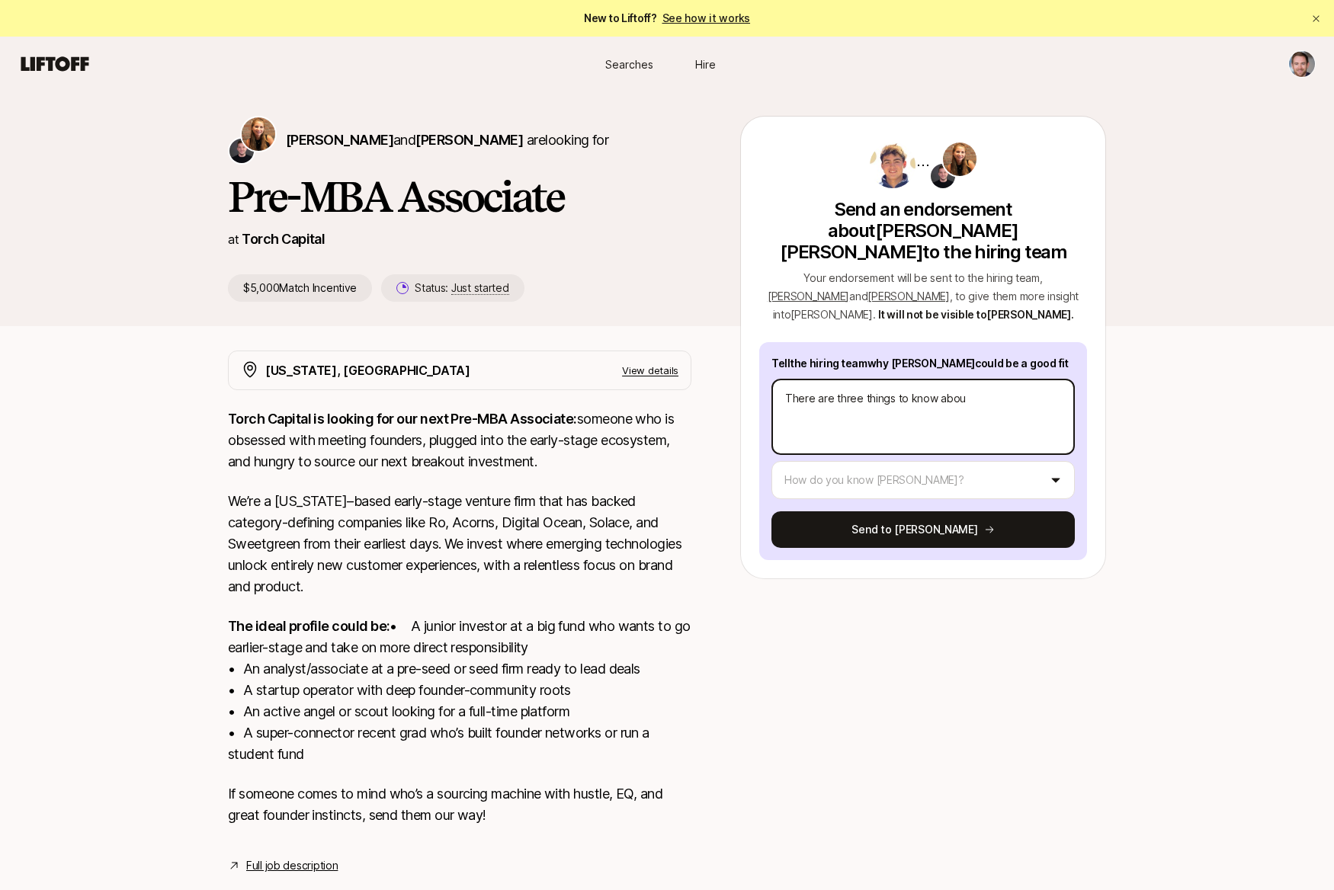
type textarea "x"
type textarea "There are three things to know about"
type textarea "x"
type textarea "There are three things to know about"
type textarea "x"
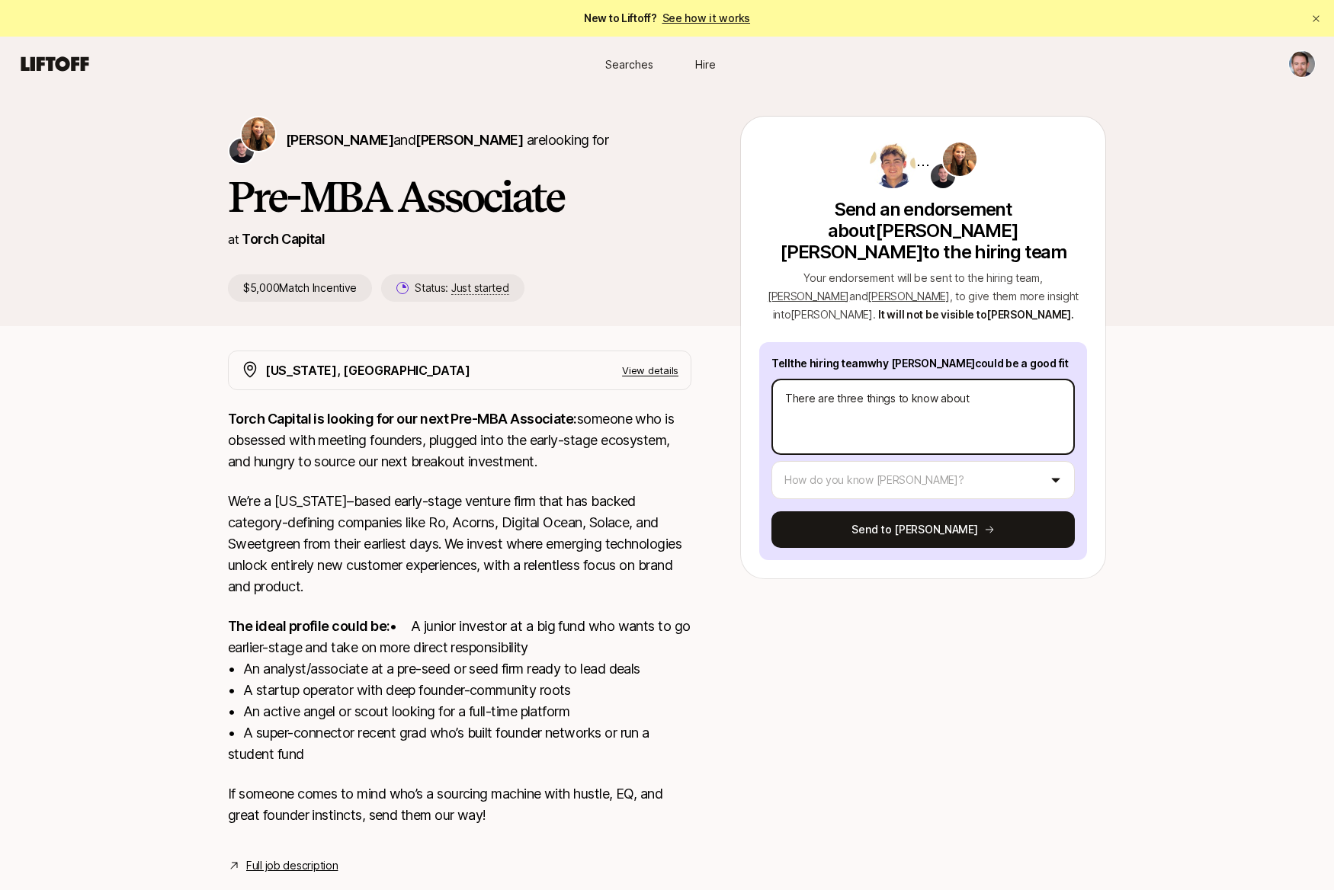
type textarea "There are three things to know about S"
type textarea "x"
type textarea "There are three things to know about Sa"
type textarea "x"
type textarea "There are three things to know about Saw"
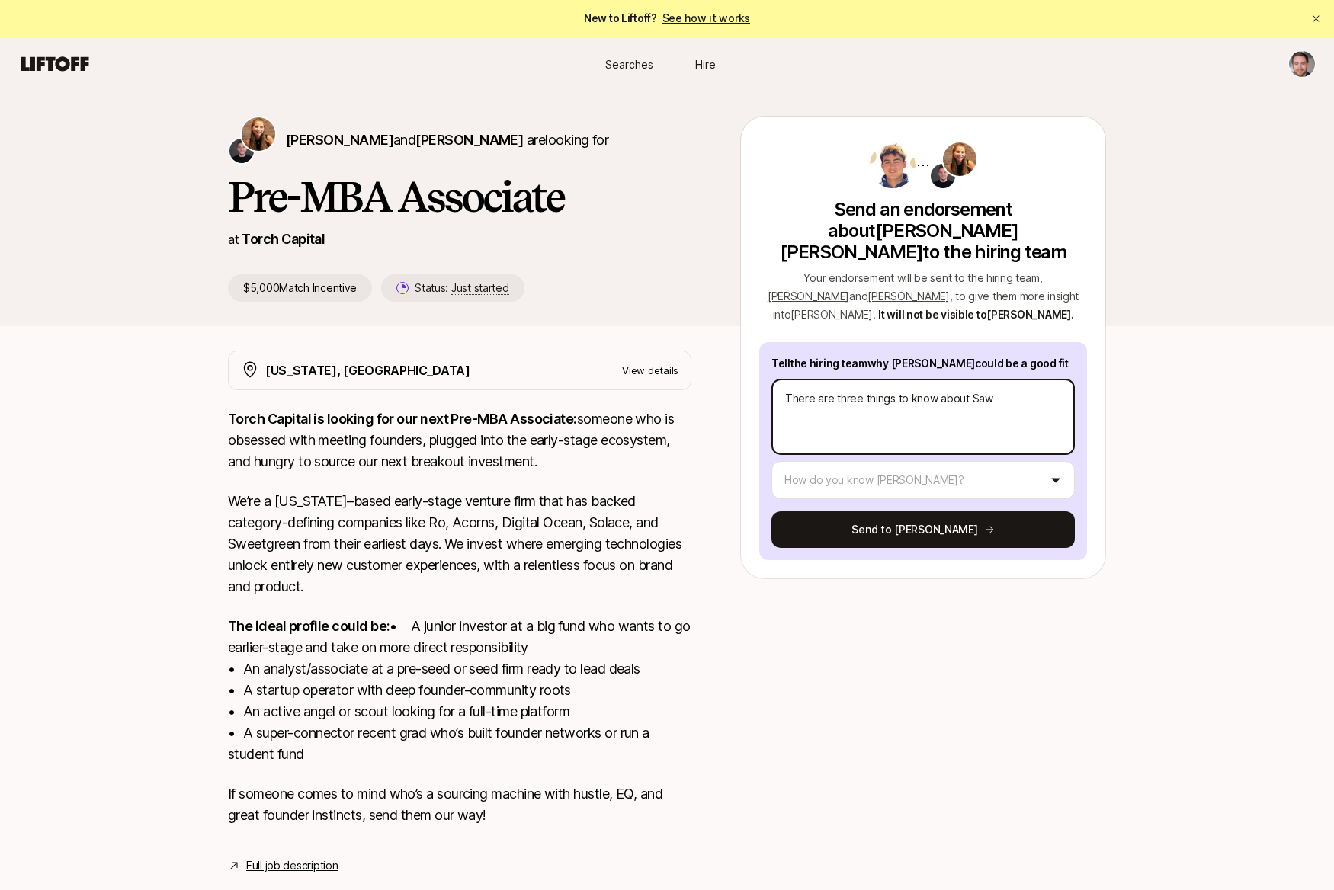
type textarea "x"
type textarea "There are three things to know about Sawy"
type textarea "x"
type textarea "There are three things to know about [PERSON_NAME]"
type textarea "x"
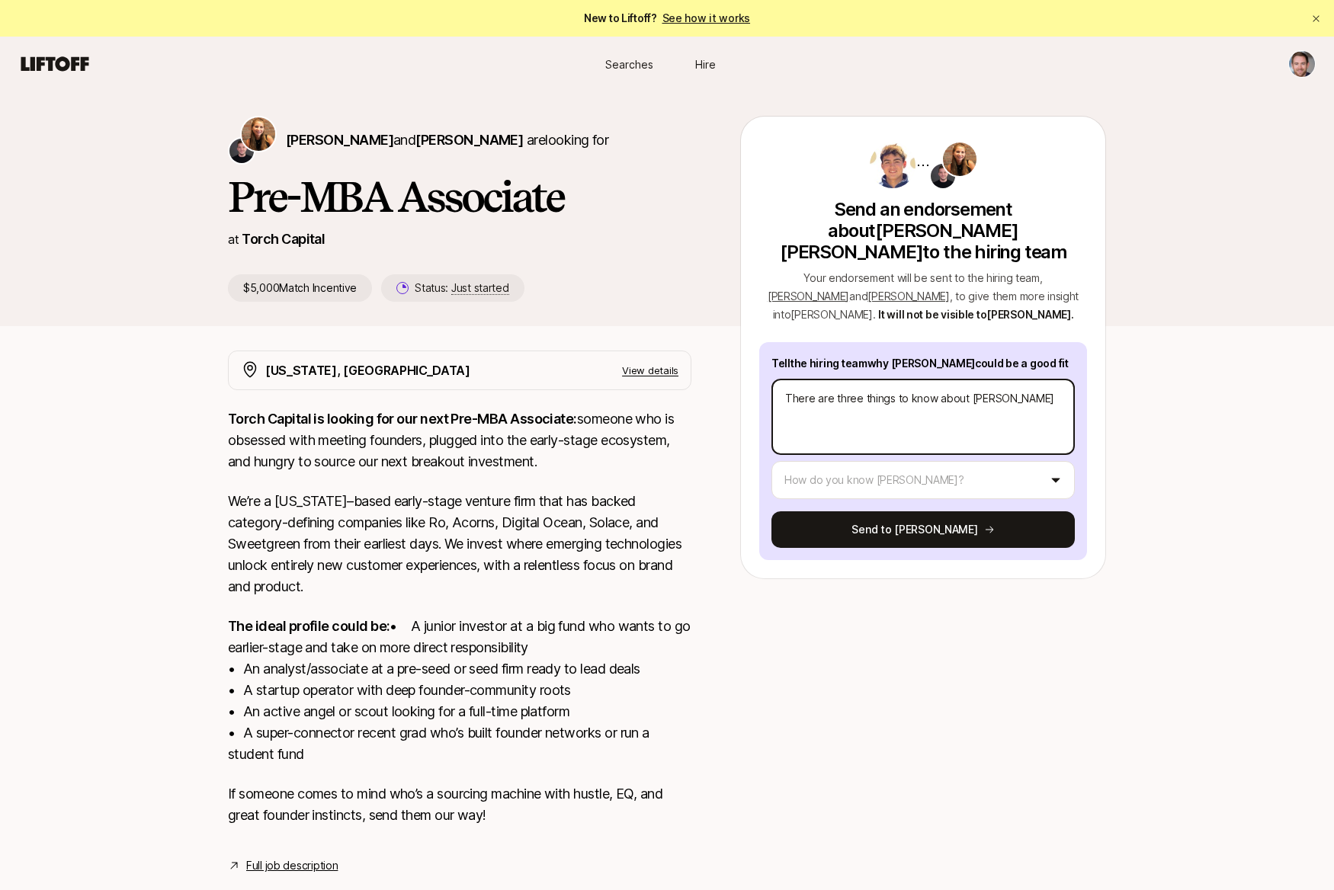
type textarea "There are three things to know about [PERSON_NAME]"
type textarea "x"
type textarea "There are three things to know about [PERSON_NAME]:"
type textarea "x"
type textarea "There are three things to know about [PERSON_NAME]:"
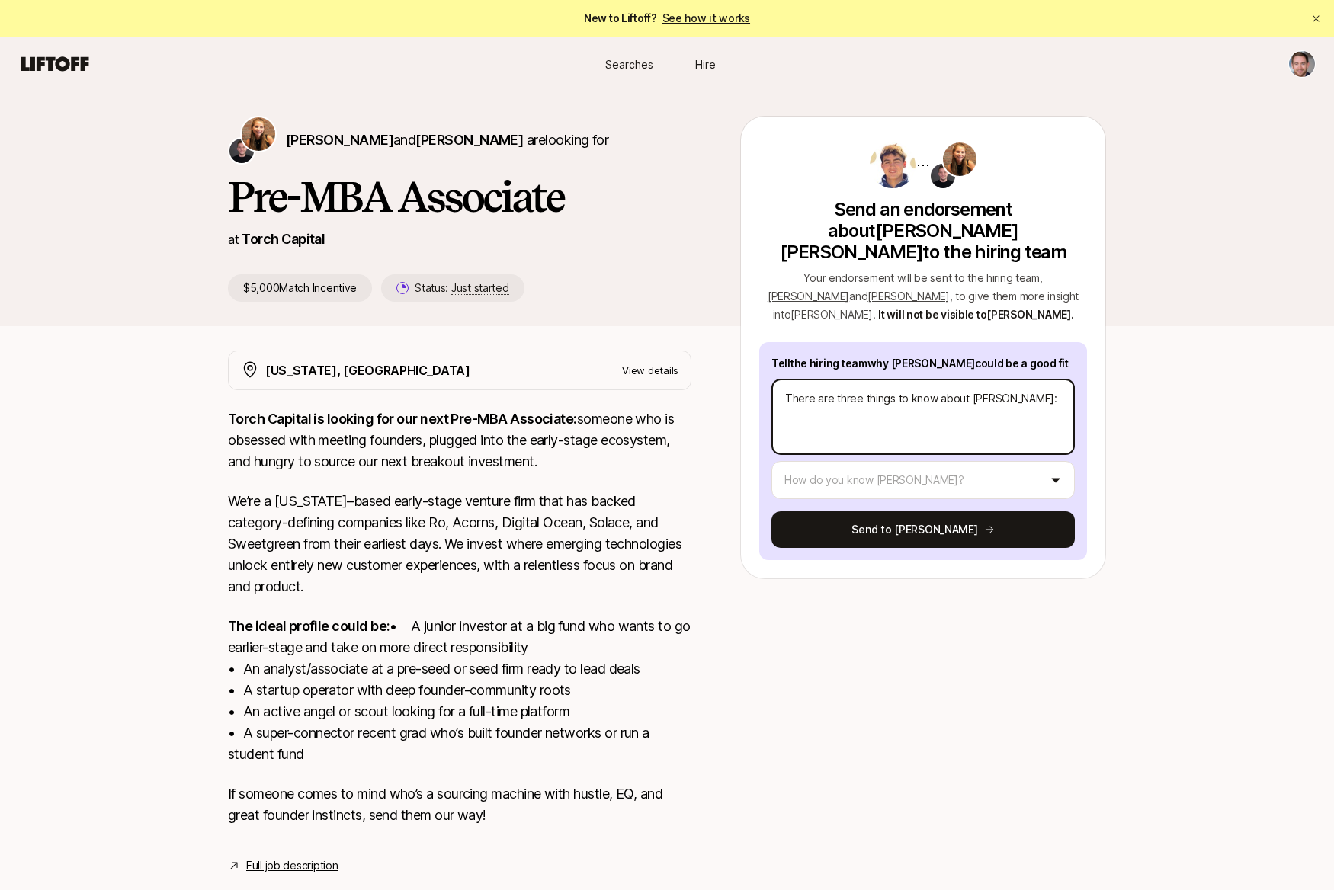
type textarea "x"
type textarea "There are three things to know about [PERSON_NAME]: 1"
type textarea "x"
type textarea "There are three things to know about [PERSON_NAME]: 1."
type textarea "x"
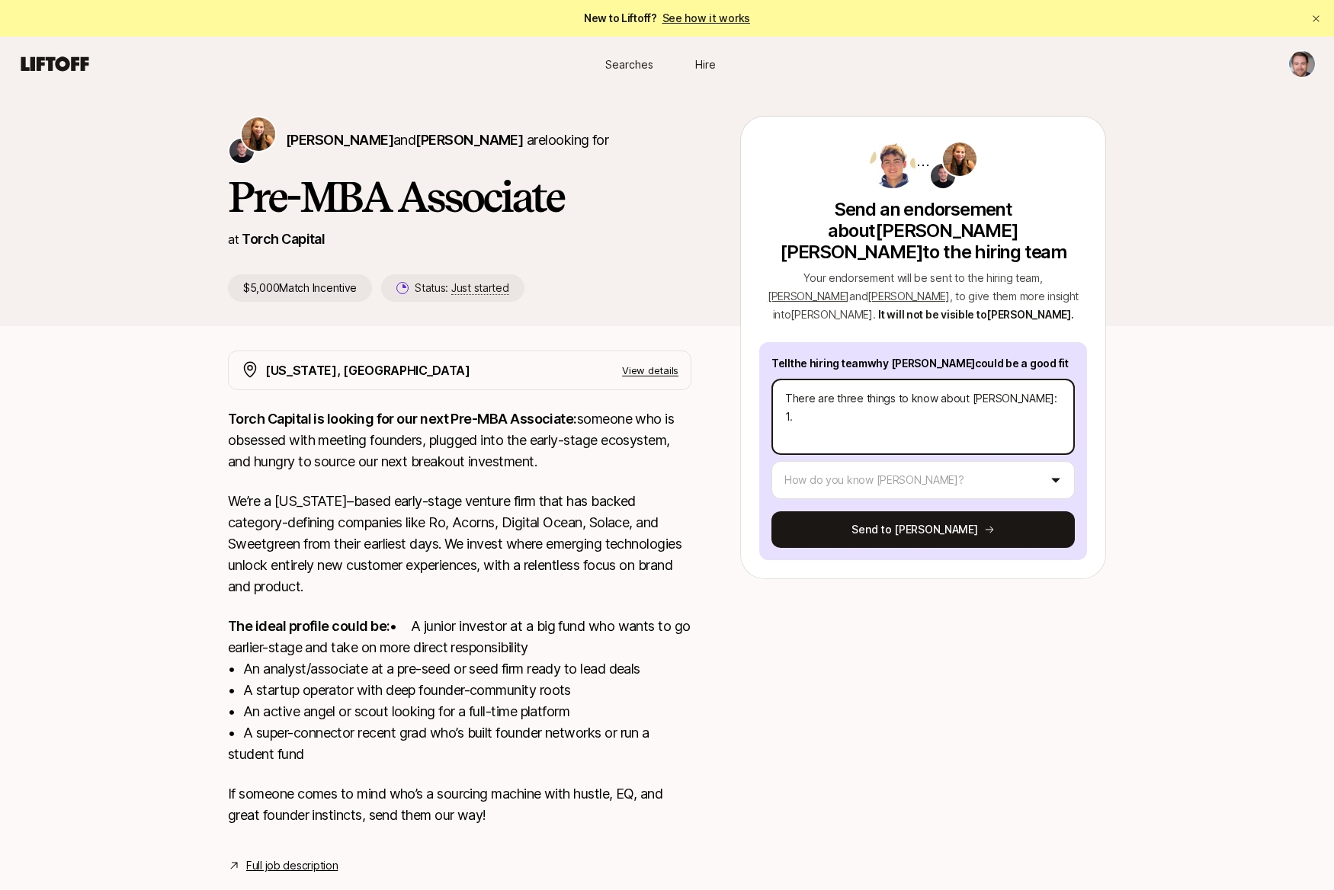
type textarea "There are three things to know about [PERSON_NAME]: 1."
type textarea "x"
type textarea "There are three things to know about [PERSON_NAME]: 1. H"
type textarea "x"
type textarea "There are three things to know about [PERSON_NAME]: 1. He"
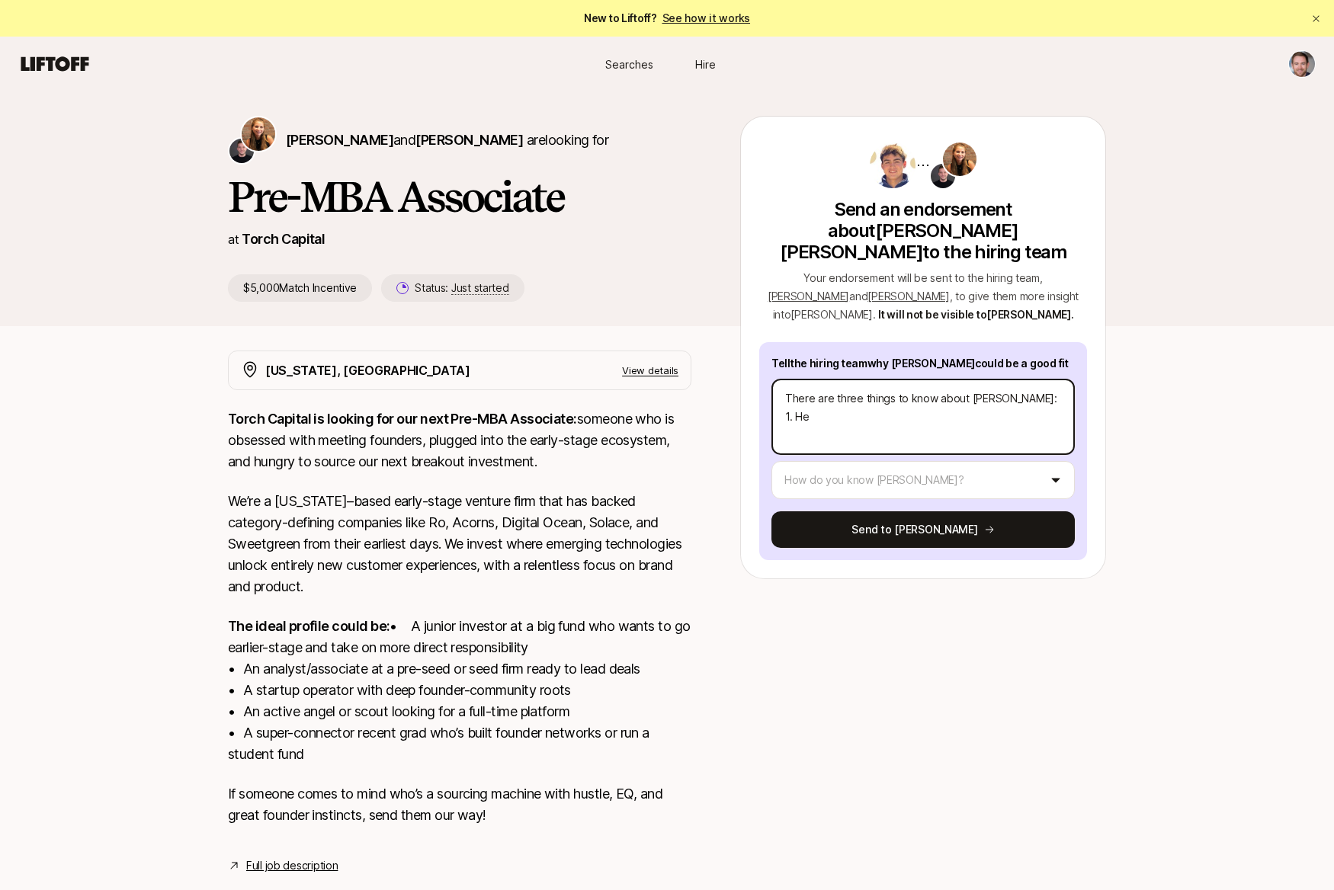
type textarea "x"
type textarea "There are three things to know about [PERSON_NAME]: 1. He i"
type textarea "x"
type textarea "There are three things to know about [PERSON_NAME]: 1. He is"
type textarea "x"
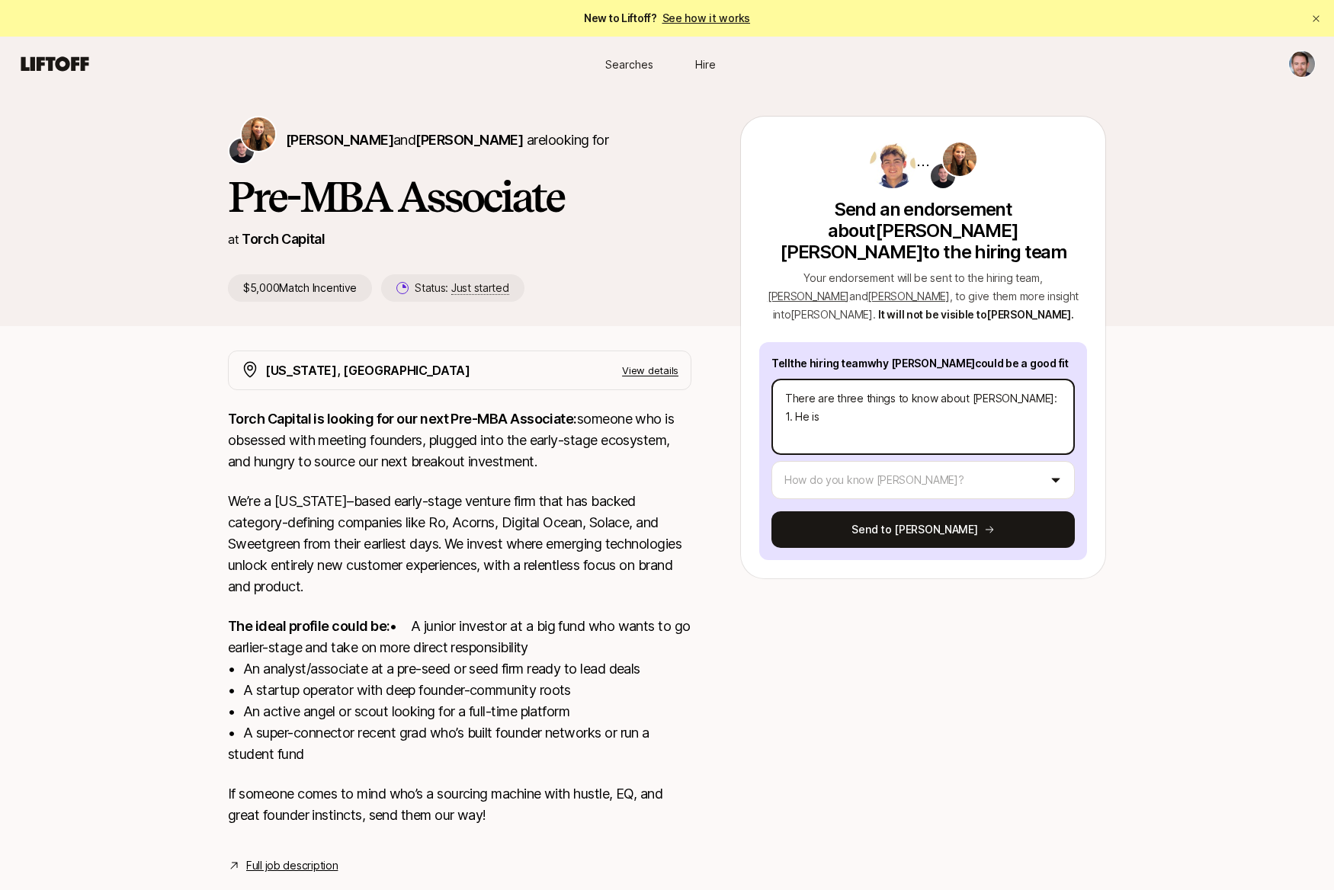
type textarea "There are three things to know about [PERSON_NAME]: 1. He is"
type textarea "x"
type textarea "There are three things to know about [PERSON_NAME]: 1. He is a"
type textarea "x"
type textarea "There are three things to know about [PERSON_NAME]: 1. He is an"
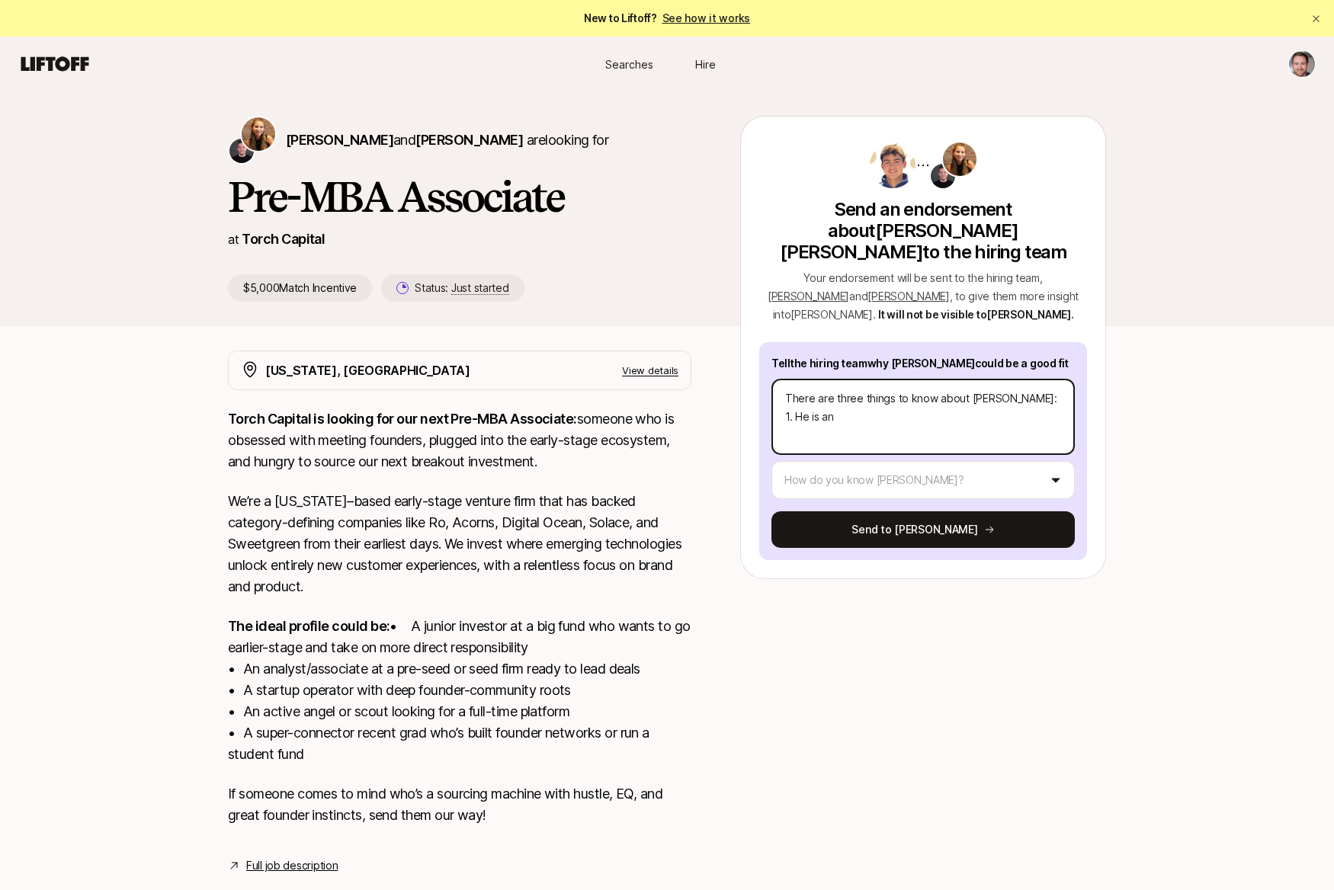
type textarea "x"
type textarea "There are three things to know about [PERSON_NAME]: 1. He is an"
type textarea "x"
type textarea "There are three things to know about [PERSON_NAME]: 1. He is an E"
type textarea "x"
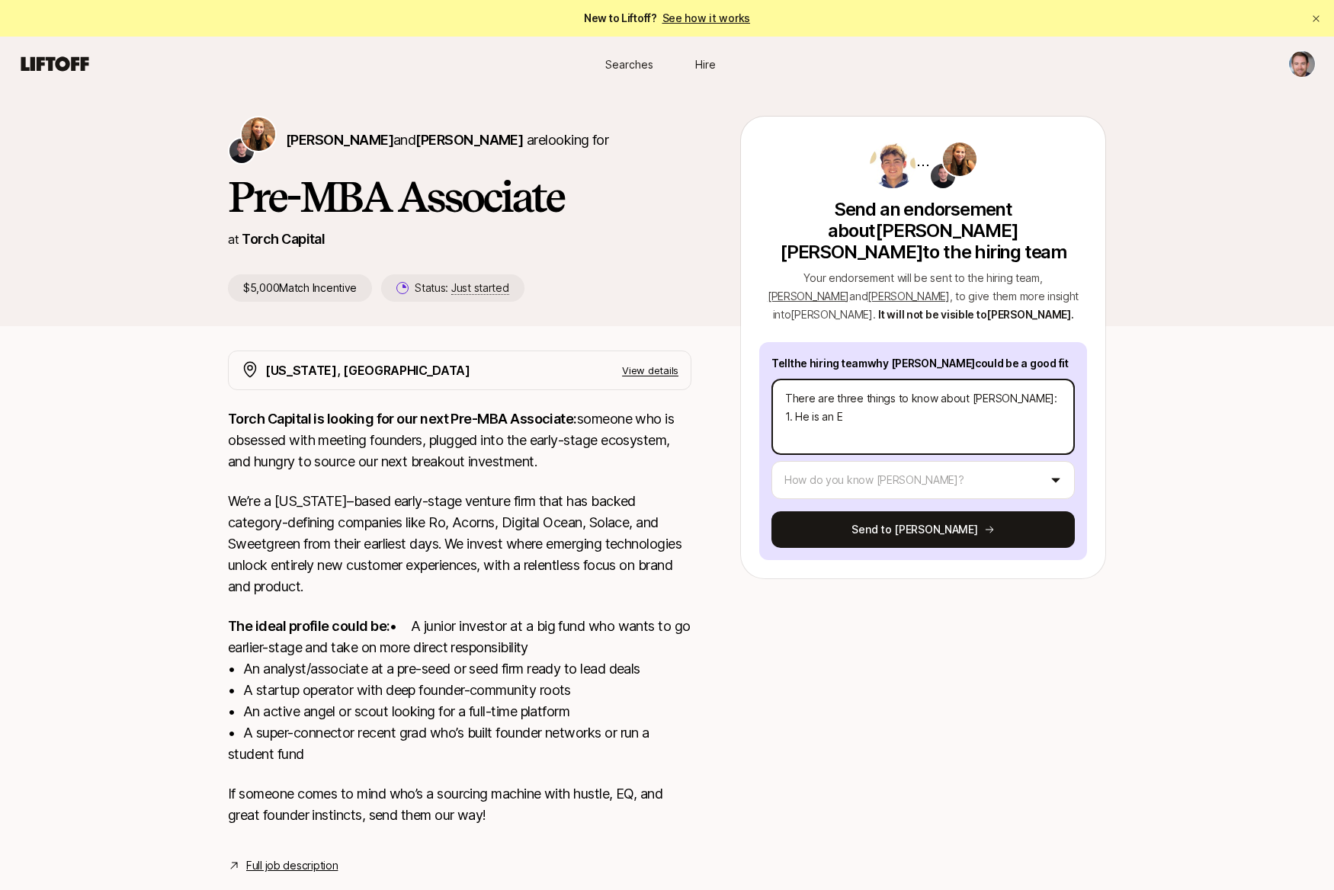
type textarea "There are three things to know about [PERSON_NAME]: 1. He is an EC"
type textarea "x"
type textarea "There are three things to know about [PERSON_NAME]: 1. He is an ECT"
type textarea "x"
type textarea "There are three things to know about [PERSON_NAME]: 1. He is an EC"
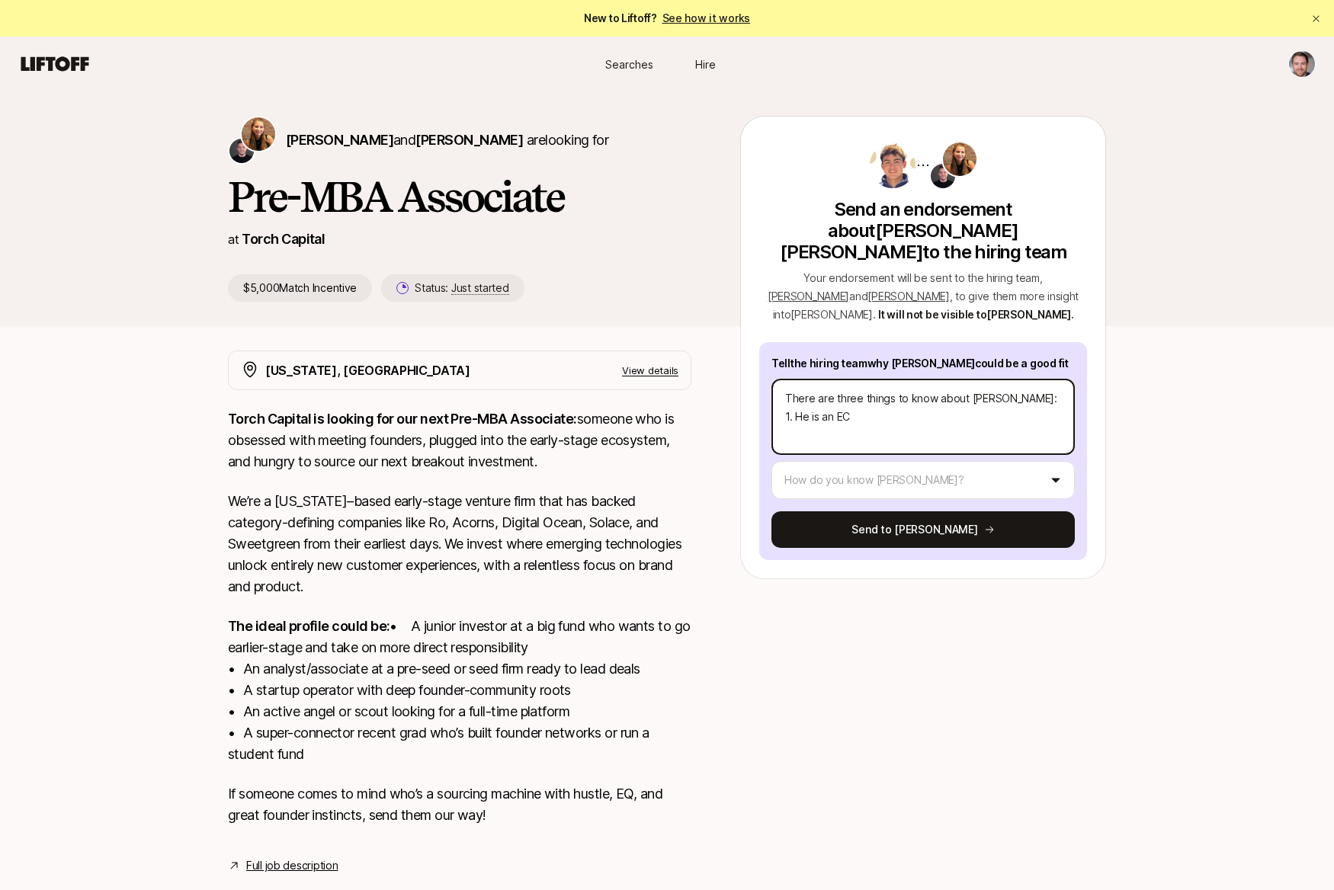
type textarea "x"
type textarea "There are three things to know about [PERSON_NAME]: 1. He is an E"
type textarea "x"
type textarea "There are three things to know about [PERSON_NAME]: 1. He is an EX"
type textarea "x"
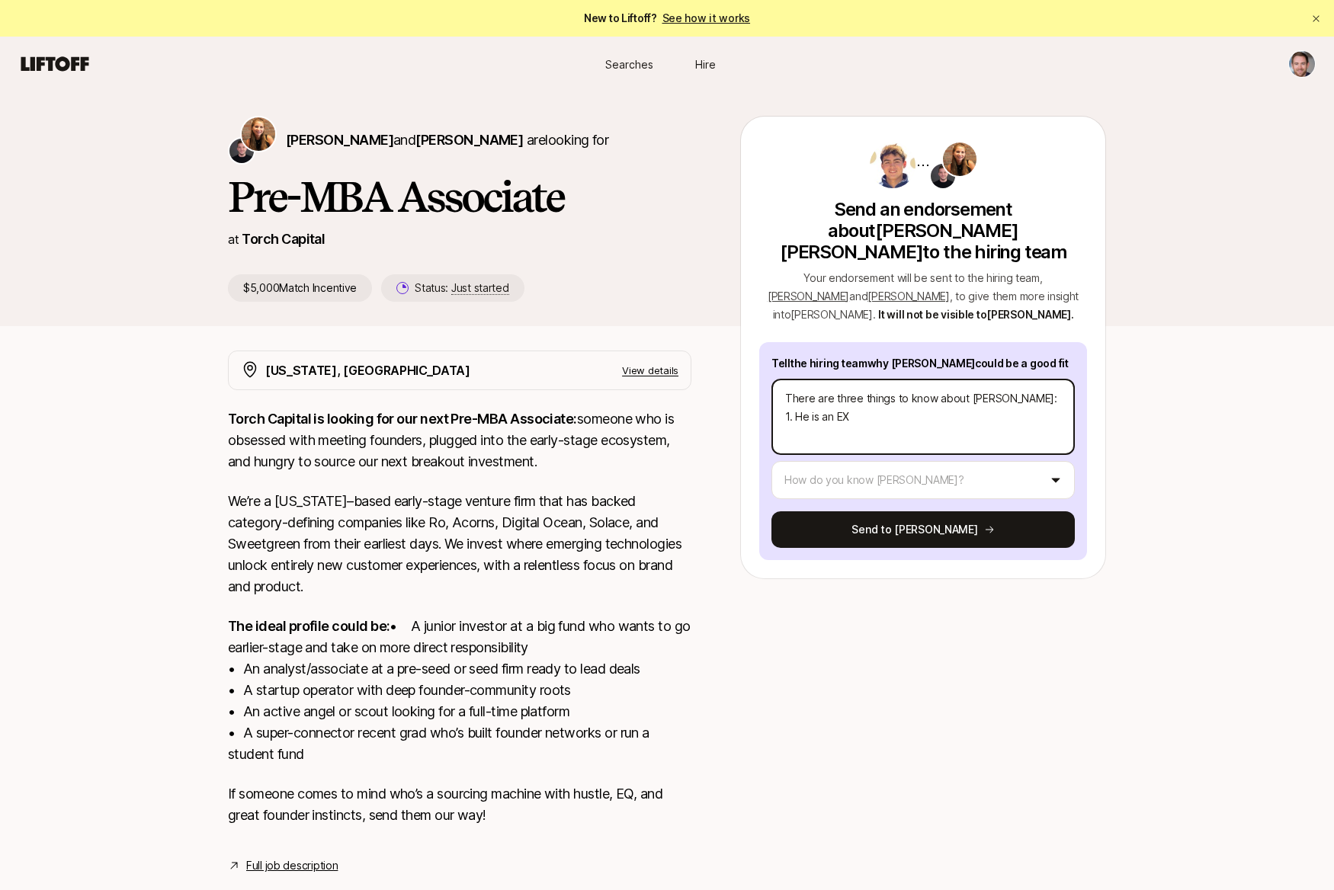
type textarea "There are three things to know about [PERSON_NAME]: 1. He is an EXT"
type textarea "x"
type textarea "There are three things to know about [PERSON_NAME]: 1. He is an EXTE"
type textarea "x"
type textarea "There are three things to know about [PERSON_NAME]: 1. He is an EXTER"
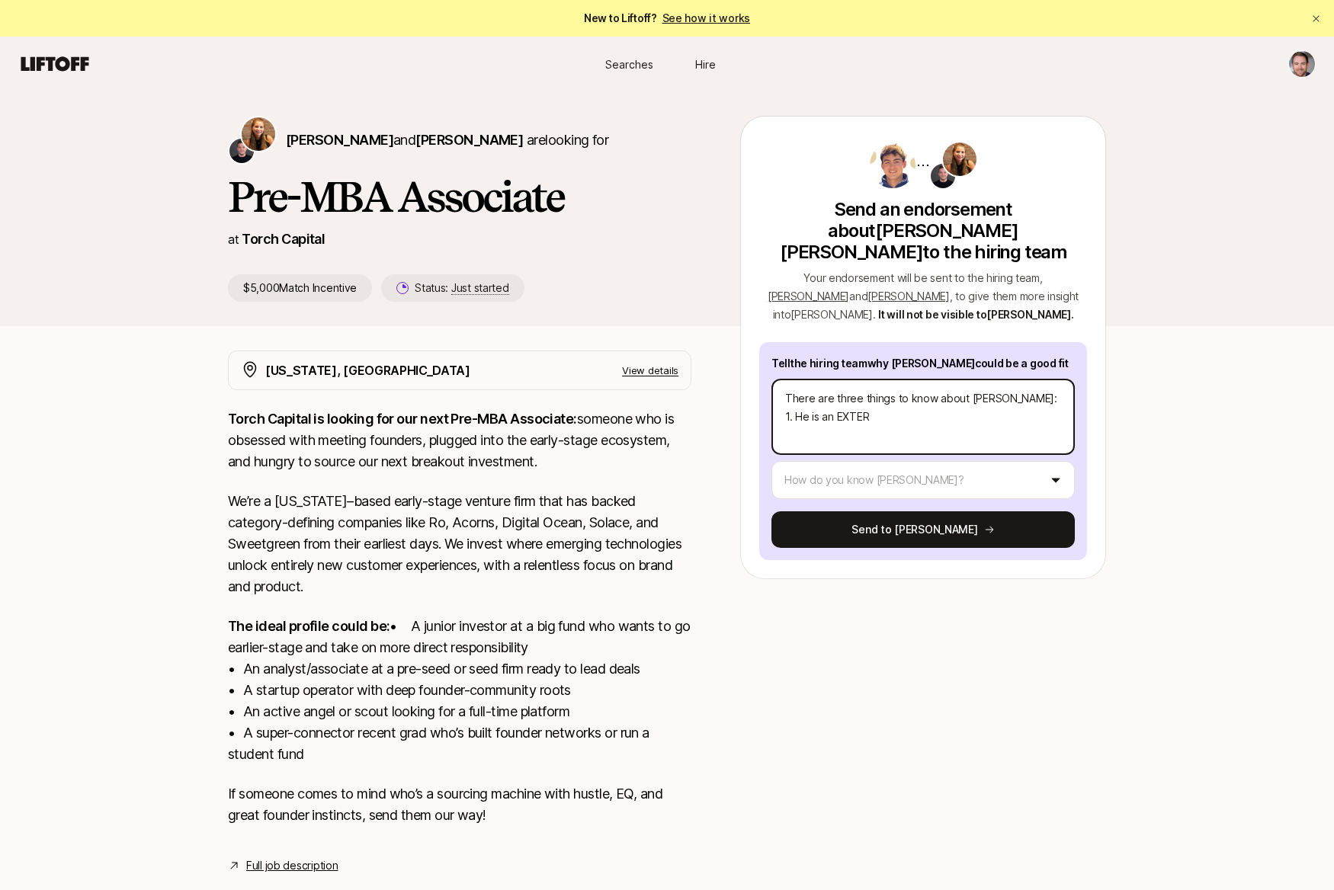
type textarea "x"
type textarea "There are three things to know about [PERSON_NAME]: 1. He is an EXTE"
type textarea "x"
type textarea "There are three things to know about [PERSON_NAME]: 1. He is an EXT"
type textarea "x"
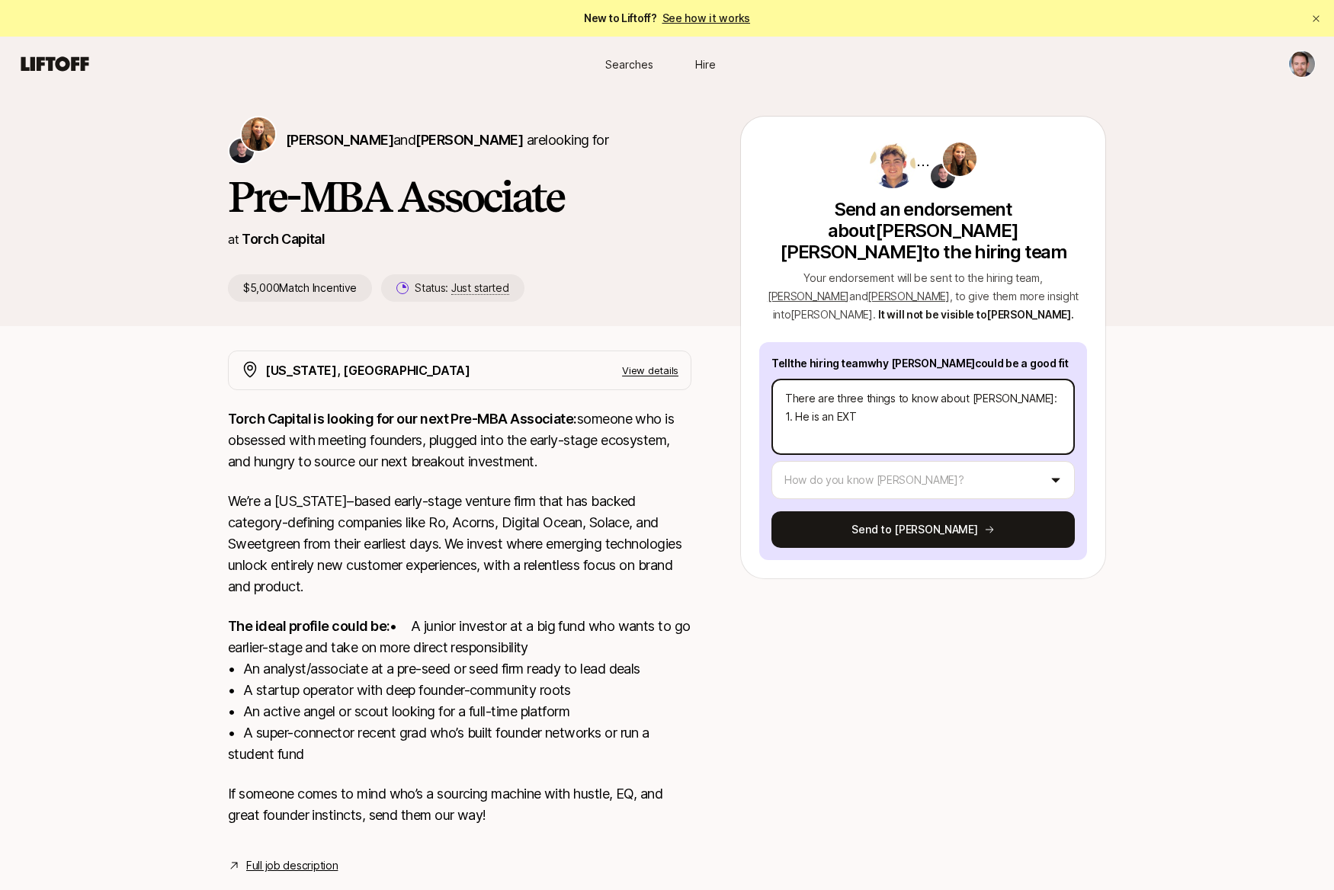
type textarea "There are three things to know about [PERSON_NAME]: 1. He is an EXTR"
type textarea "x"
type textarea "There are three things to know about [PERSON_NAME]: 1. He is an EXTRE"
type textarea "x"
type textarea "There are three things to know about [PERSON_NAME]: 1. He is an EXTREM"
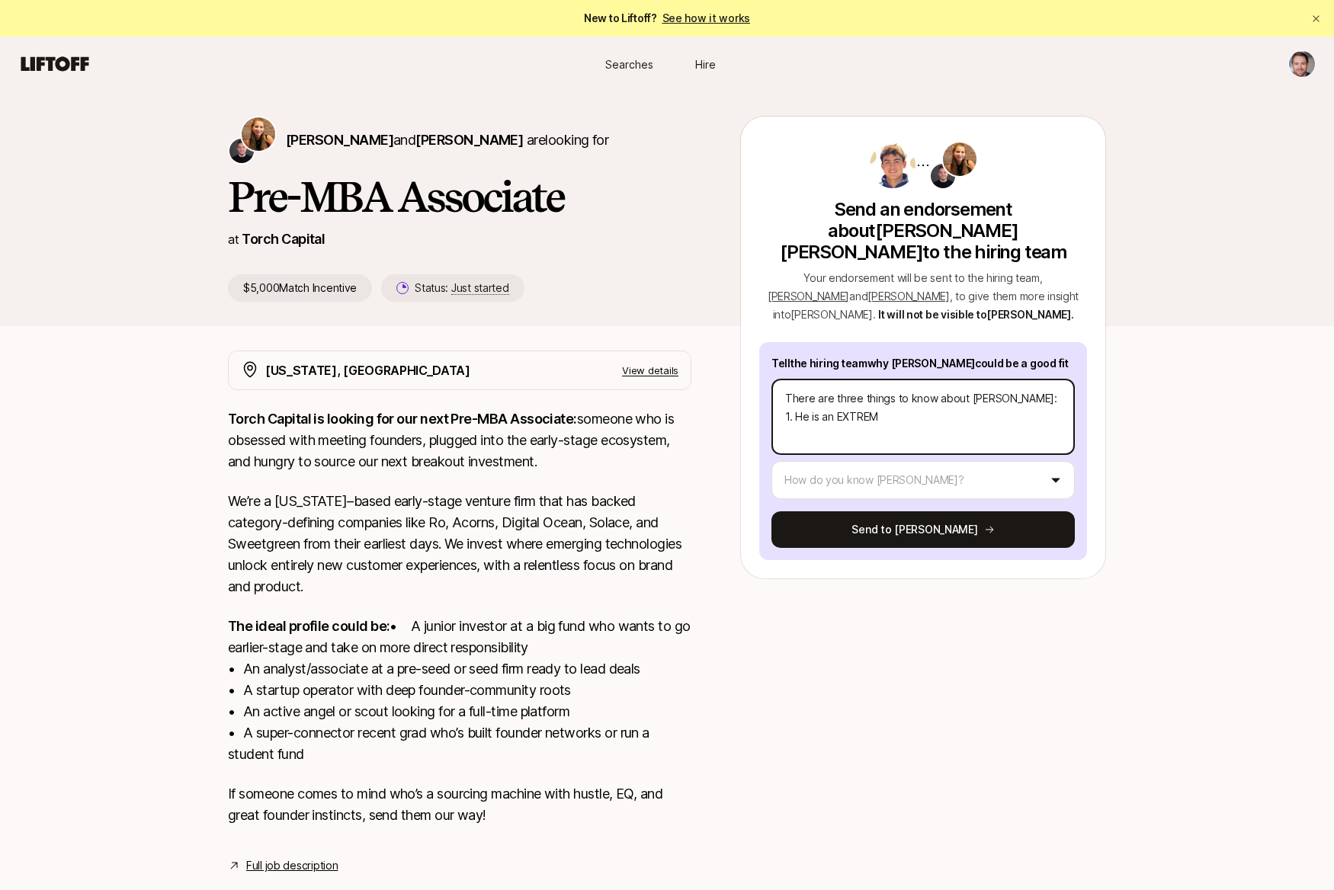
type textarea "x"
type textarea "There are three things to know about [PERSON_NAME]: 1. He is an EXTREME"
type textarea "x"
type textarea "There are three things to know about [PERSON_NAME]: 1. He is an EXTREMELY"
type textarea "x"
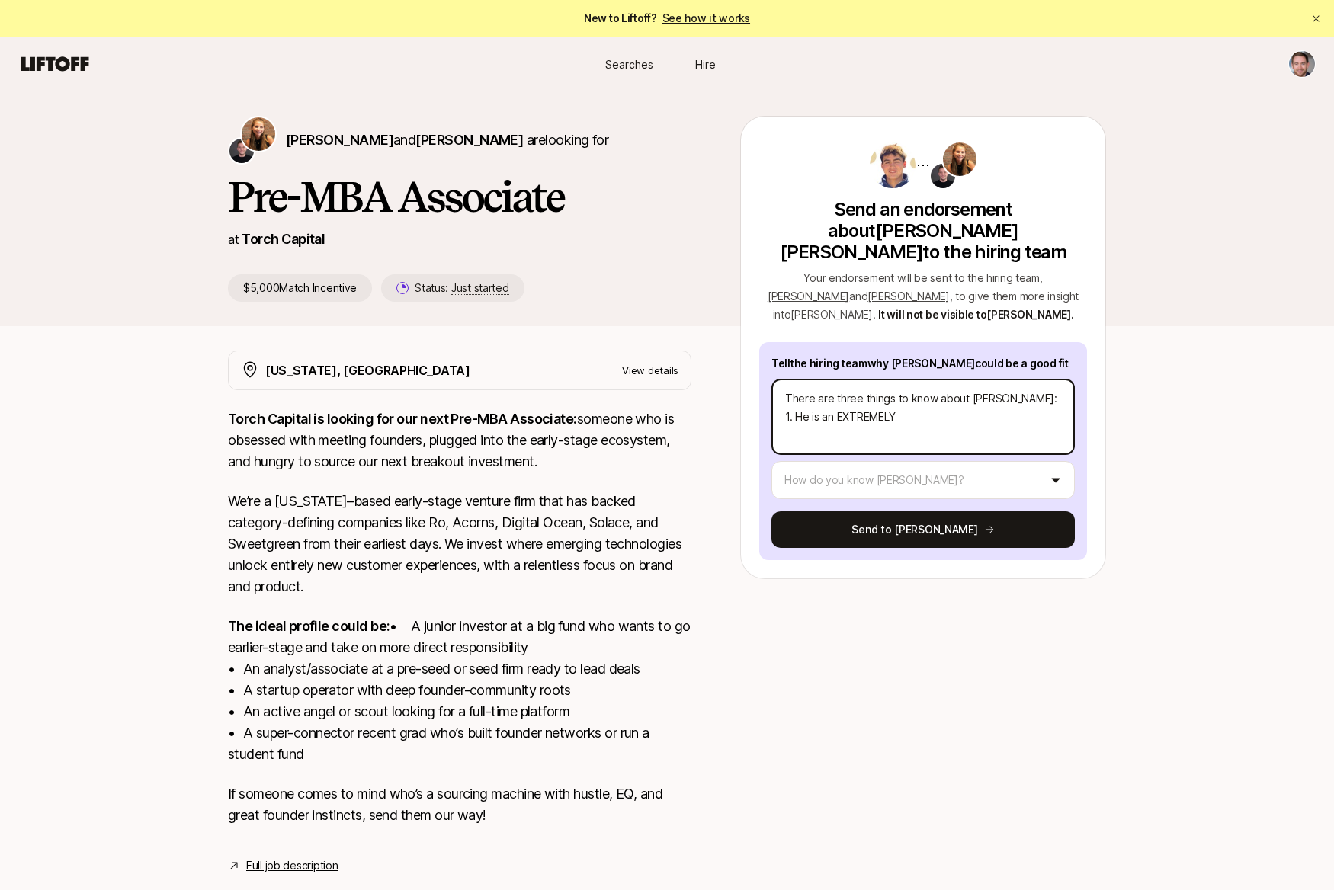
type textarea "There are three things to know about [PERSON_NAME]: 1. He is an EXTREMELY"
type textarea "x"
type textarea "There are three things to know about [PERSON_NAME]: 1. He is an EXTREMELY H"
type textarea "x"
type textarea "There are three things to know about [PERSON_NAME]: 1. He is an EXTREMELY"
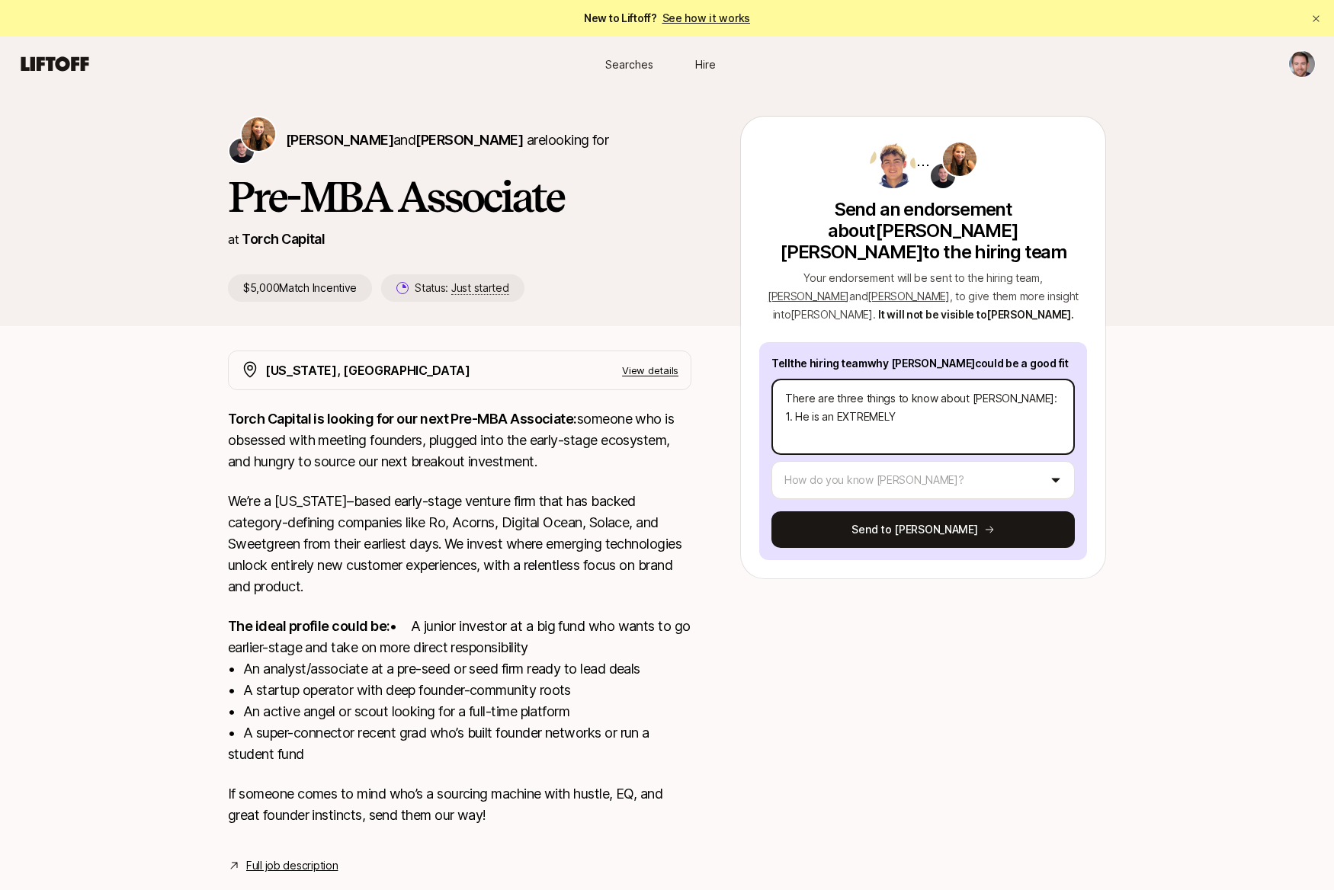
type textarea "x"
type textarea "There are three things to know about [PERSON_NAME]: 1. He is an EXTREMELY h"
type textarea "x"
type textarea "There are three things to know about [PERSON_NAME]: 1. He is an EXTREMELY ha"
type textarea "x"
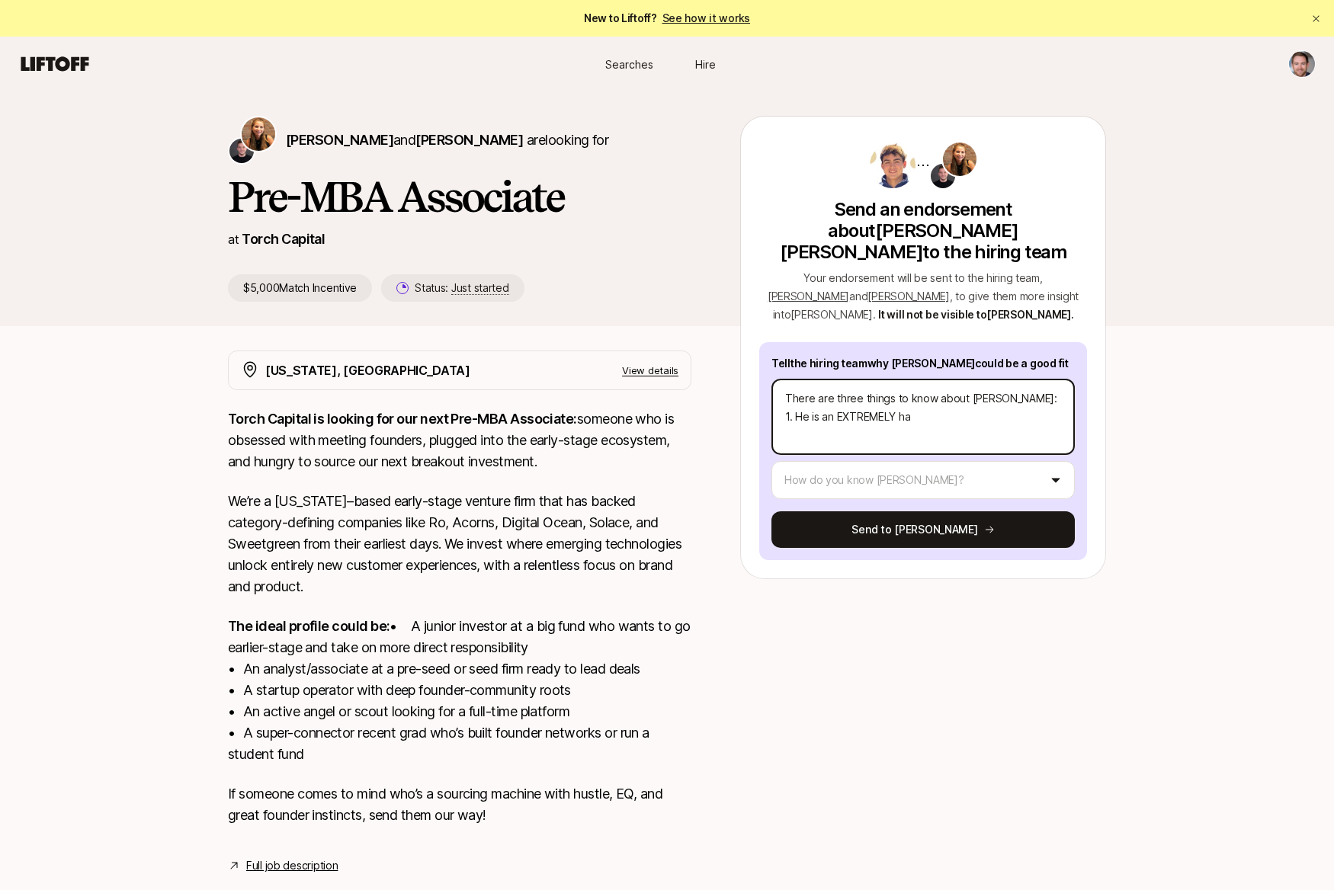
type textarea "There are three things to know about [PERSON_NAME]: 1. He is an EXTREMELY har"
type textarea "x"
type textarea "There are three things to know about [PERSON_NAME]: 1. He is an EXTREMELY hard"
type textarea "x"
type textarea "There are three things to know about [PERSON_NAME]: 1. He is an EXTREMELY hard"
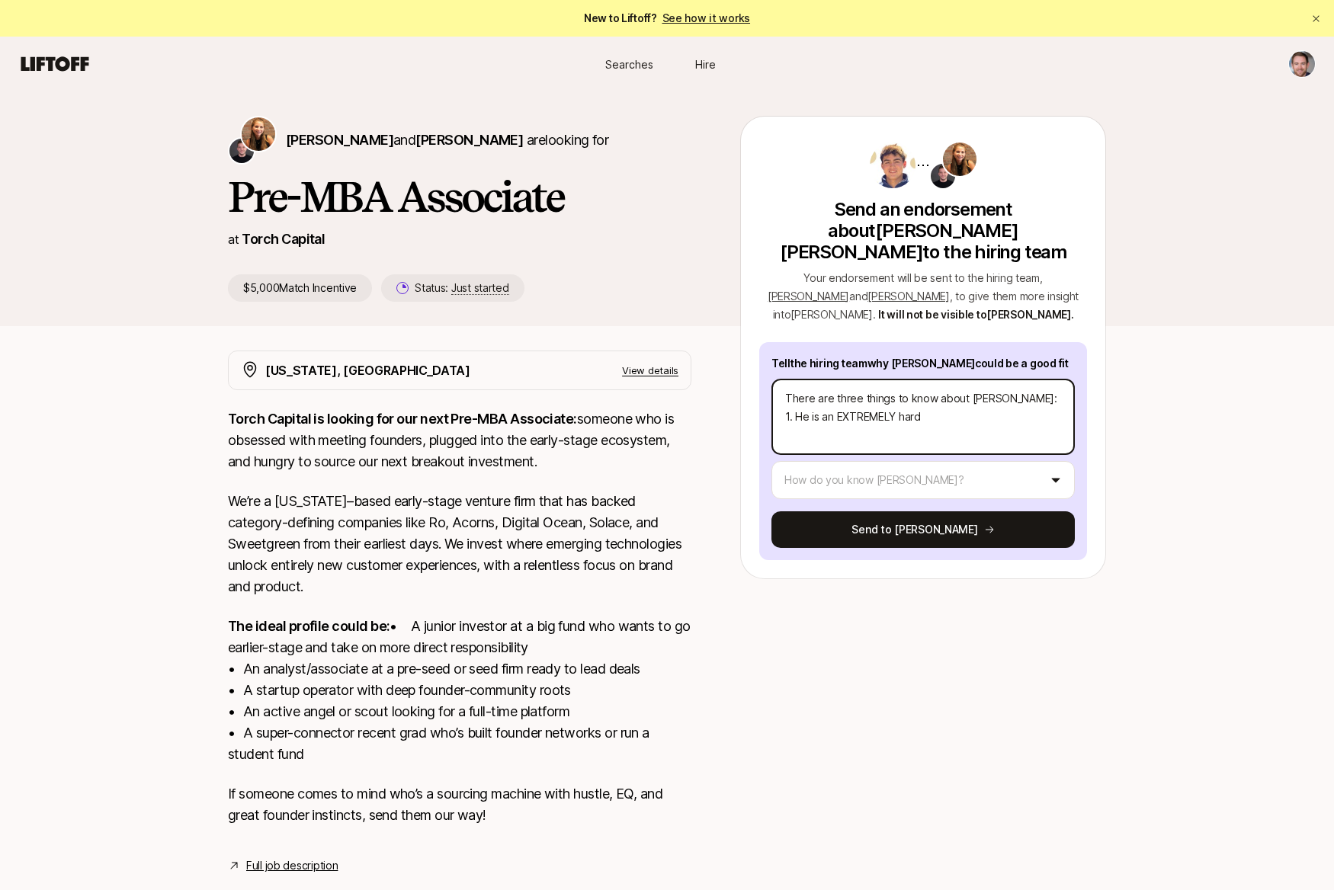
type textarea "x"
type textarea "There are three things to know about [PERSON_NAME]: 1. He is an EXTREMELY hard …"
type textarea "x"
type textarea "There are three things to know about [PERSON_NAME]: 1. He is an EXTREMELY hard …"
type textarea "x"
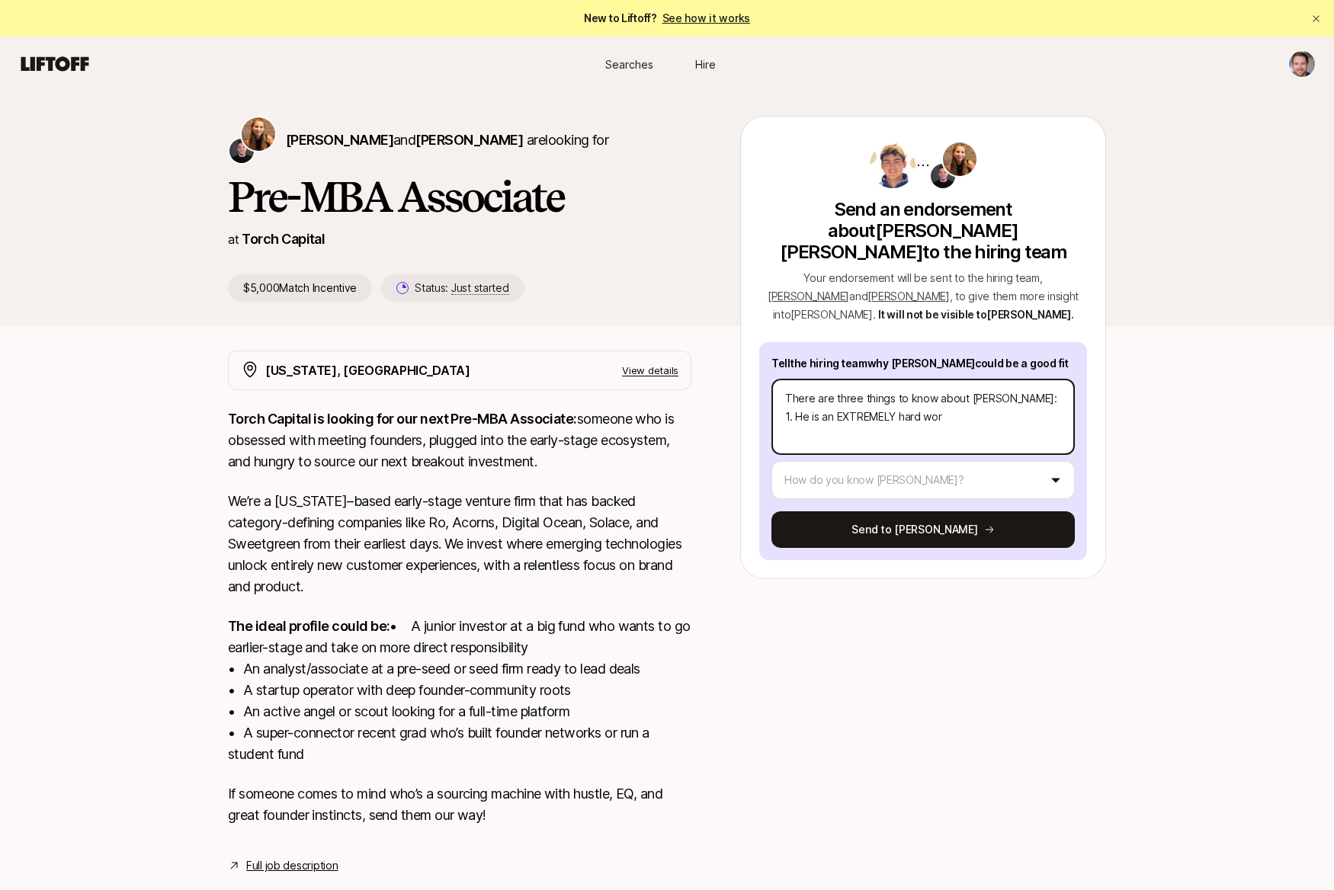
type textarea "There are three things to know about [PERSON_NAME]: 1. He is an EXTREMELY hard …"
type textarea "x"
type textarea "There are three things to know about [PERSON_NAME]: 1. He is an EXTREMELY hard …"
type textarea "x"
type textarea "There are three things to know about [PERSON_NAME]: 1. He is an EXTREMELY hard …"
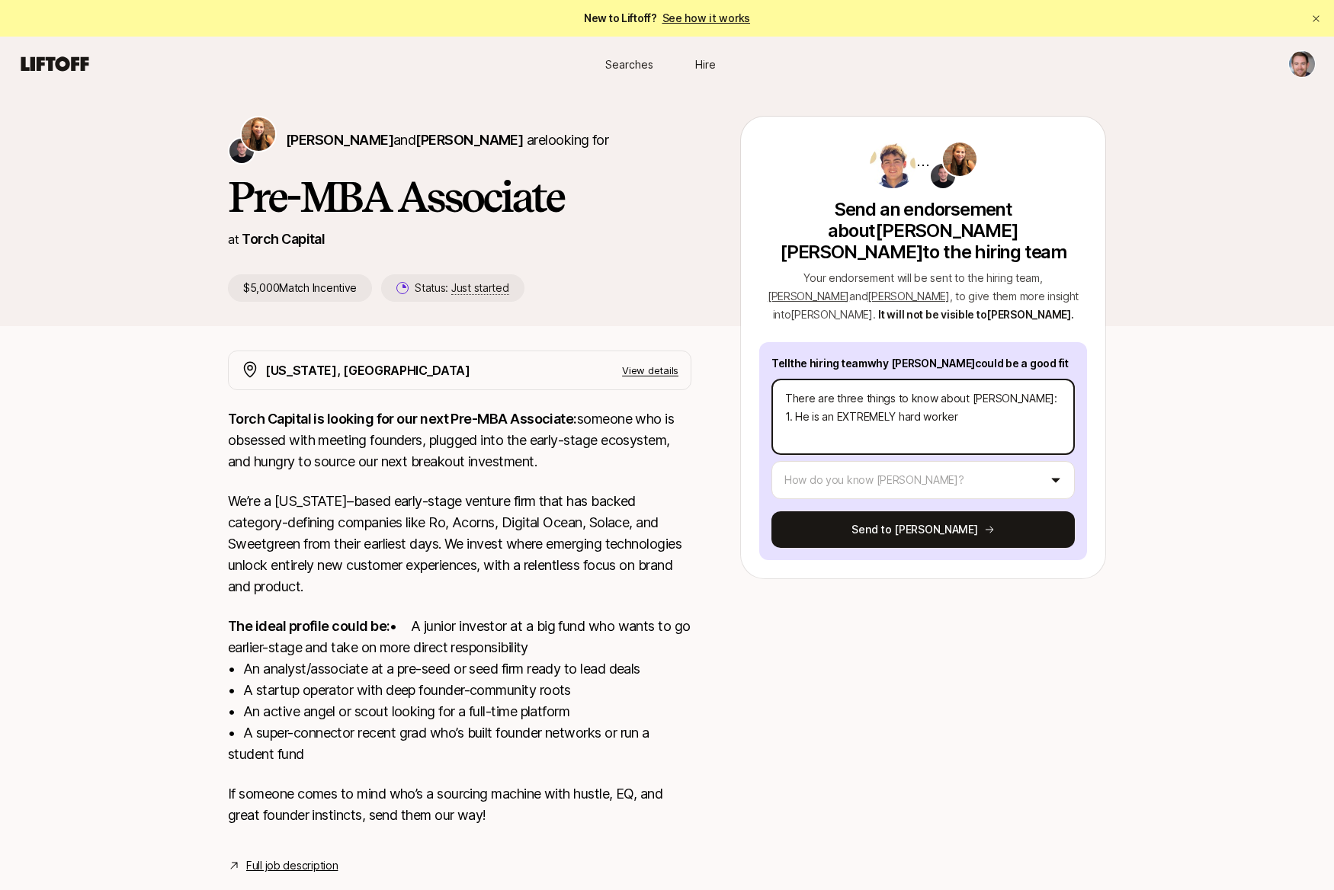
type textarea "x"
type textarea "There are three things to know about [PERSON_NAME]: 1. He is an EXTREMELY hard …"
type textarea "x"
type textarea "There are three things to know about [PERSON_NAME]: 1. He is an EXTREMELY hard …"
type textarea "x"
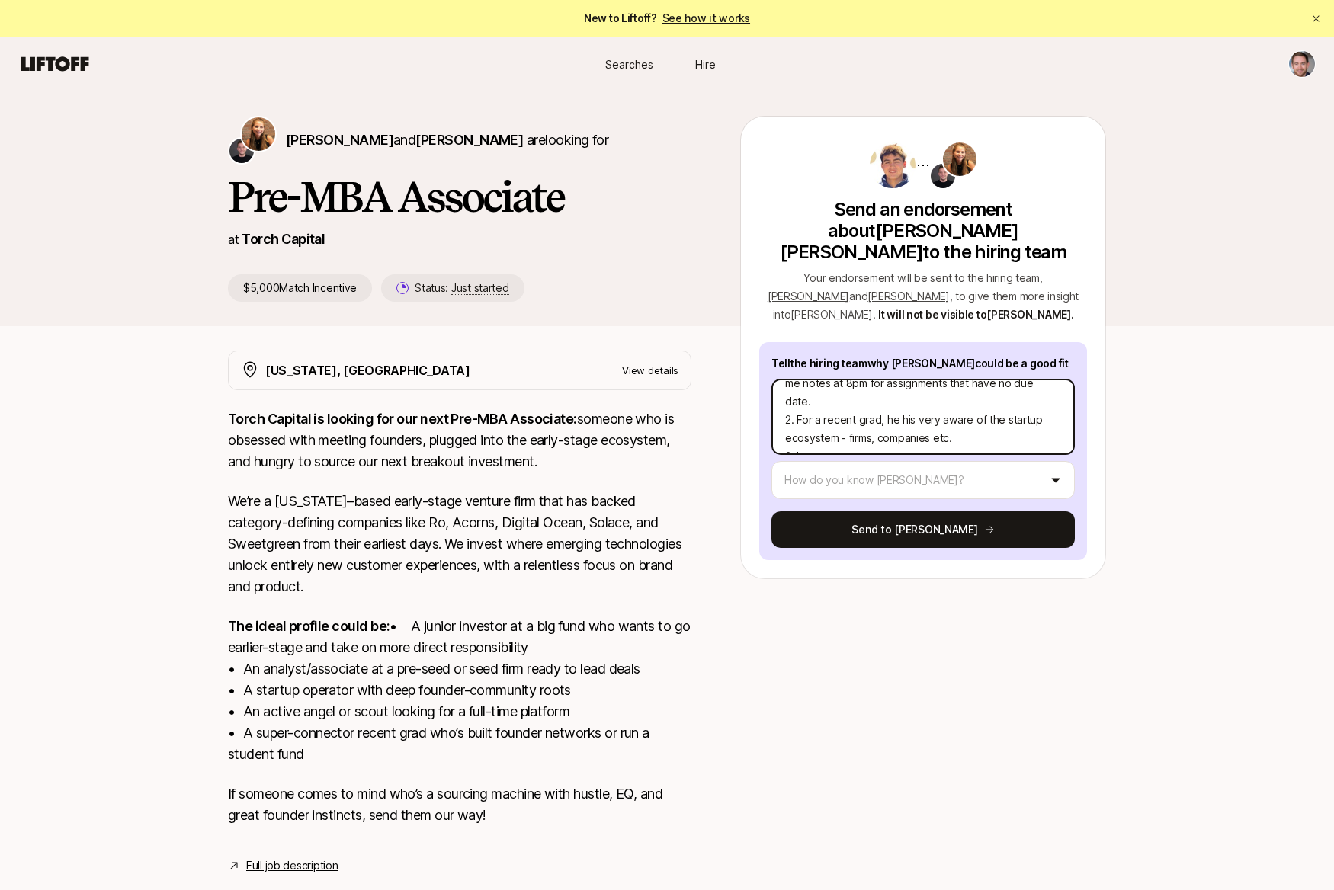
scroll to position [55, 0]
drag, startPoint x: 921, startPoint y: 415, endPoint x: 797, endPoint y: 415, distance: 123.5
click at [797, 415] on textarea "There are three things to know about [PERSON_NAME]: 1. He is an EXTREMELY hard …" at bounding box center [922, 417] width 303 height 76
drag, startPoint x: 796, startPoint y: 414, endPoint x: 911, endPoint y: 415, distance: 114.3
click at [911, 415] on textarea "There are three things to know about [PERSON_NAME]: 1. He is an EXTREMELY hard …" at bounding box center [922, 417] width 303 height 76
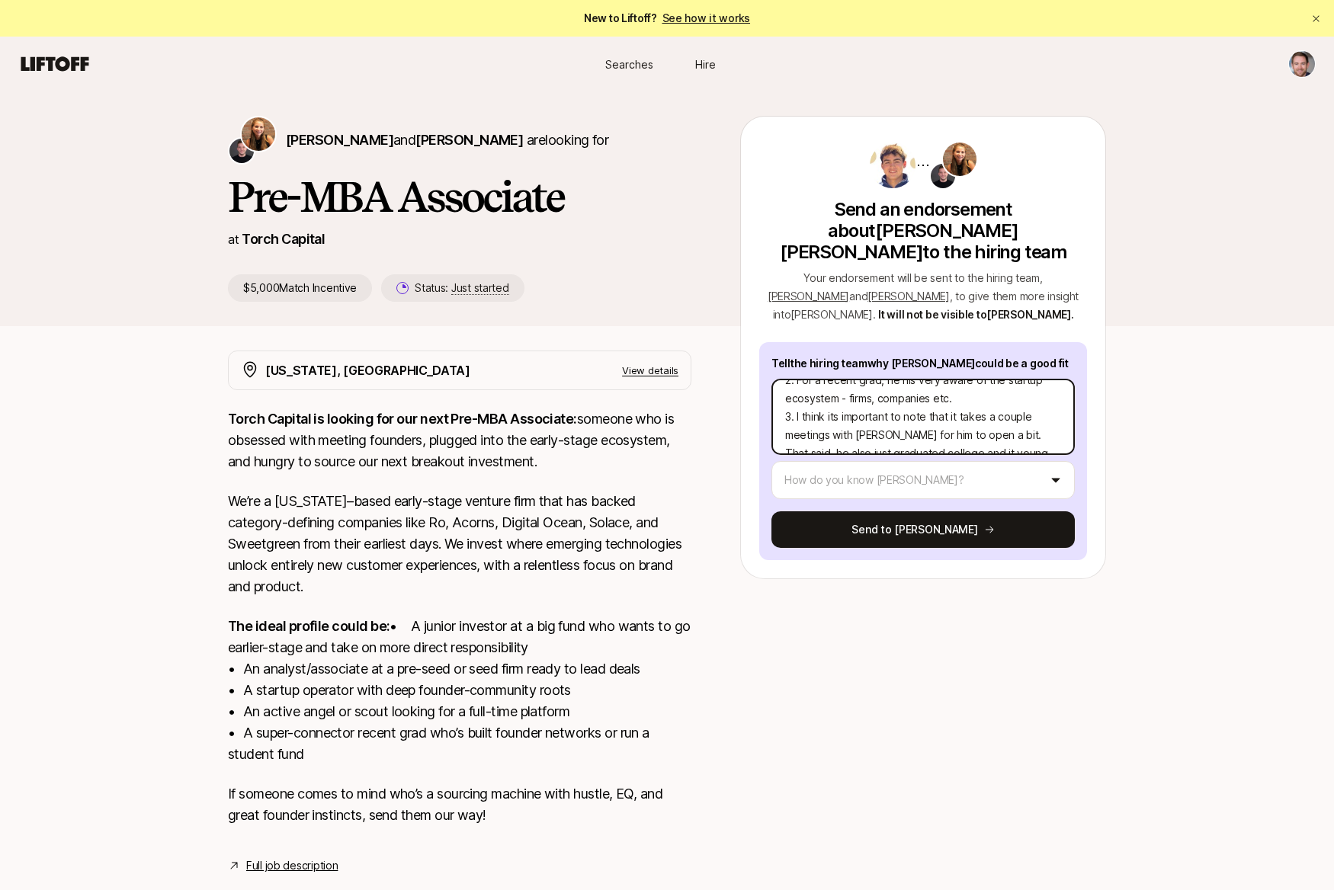
scroll to position [110, 0]
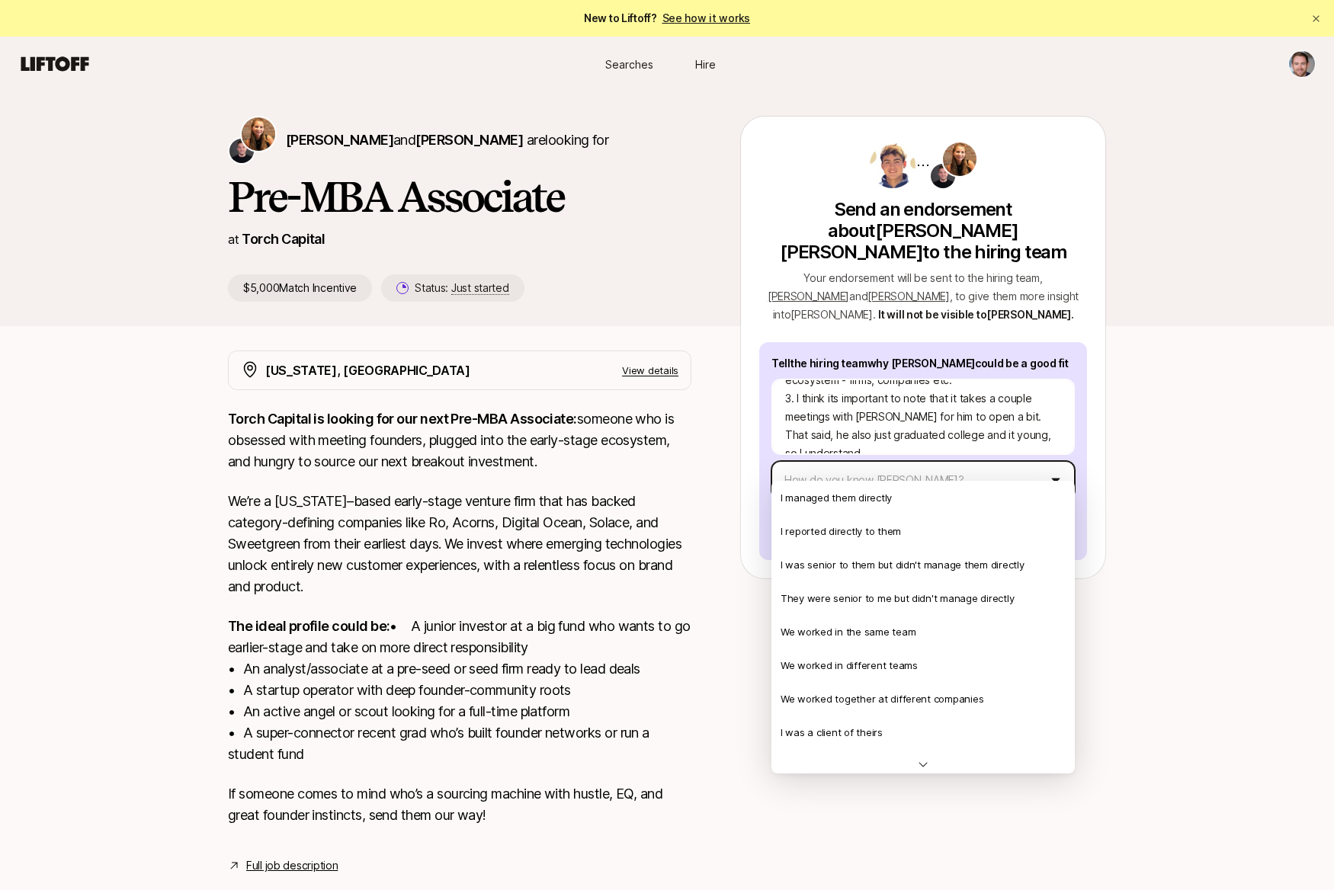
click at [969, 455] on html "New to Liftoff? See how it works Searches Hire Searches Hire [PERSON_NAME] and …" at bounding box center [667, 445] width 1334 height 890
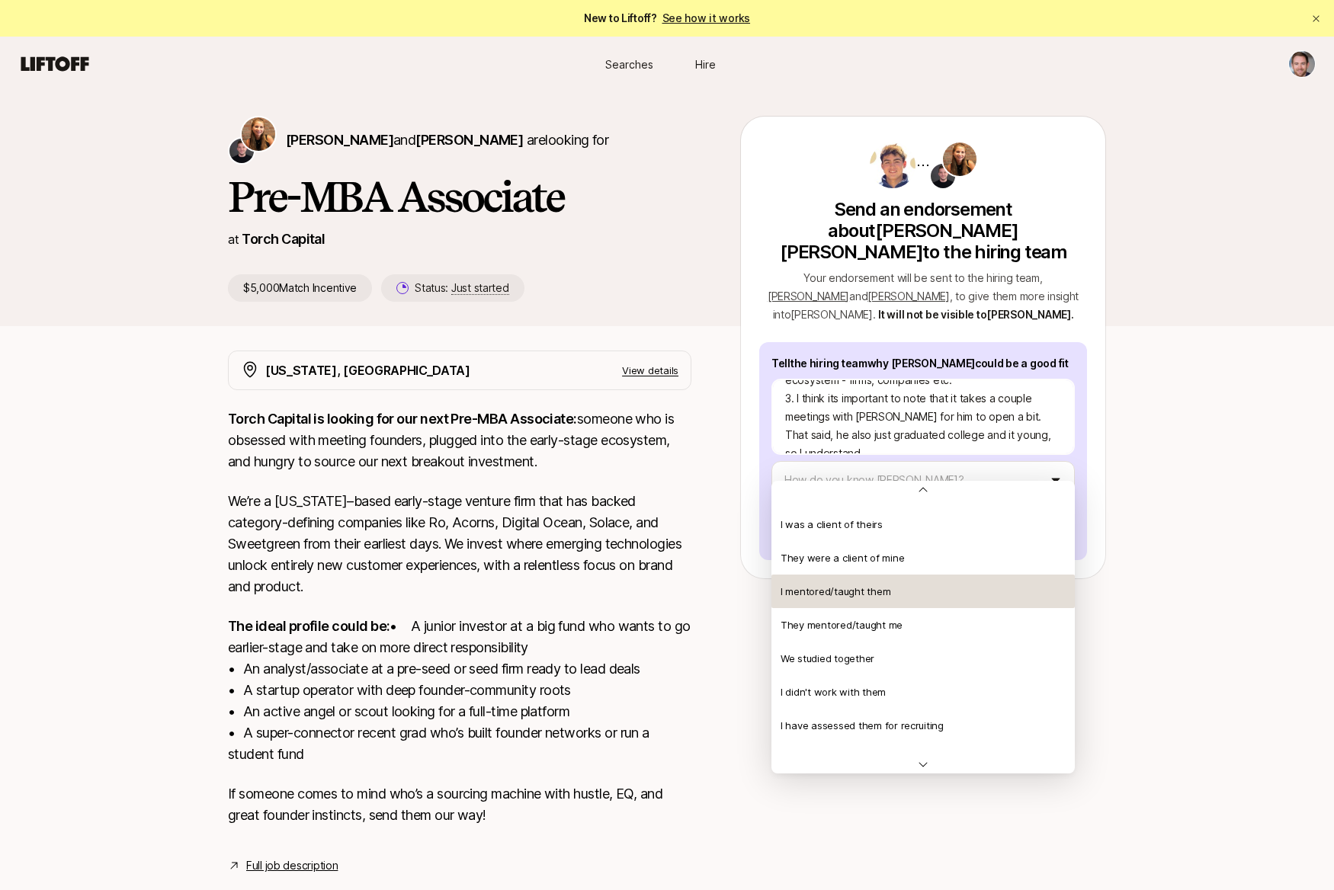
scroll to position [224, 0]
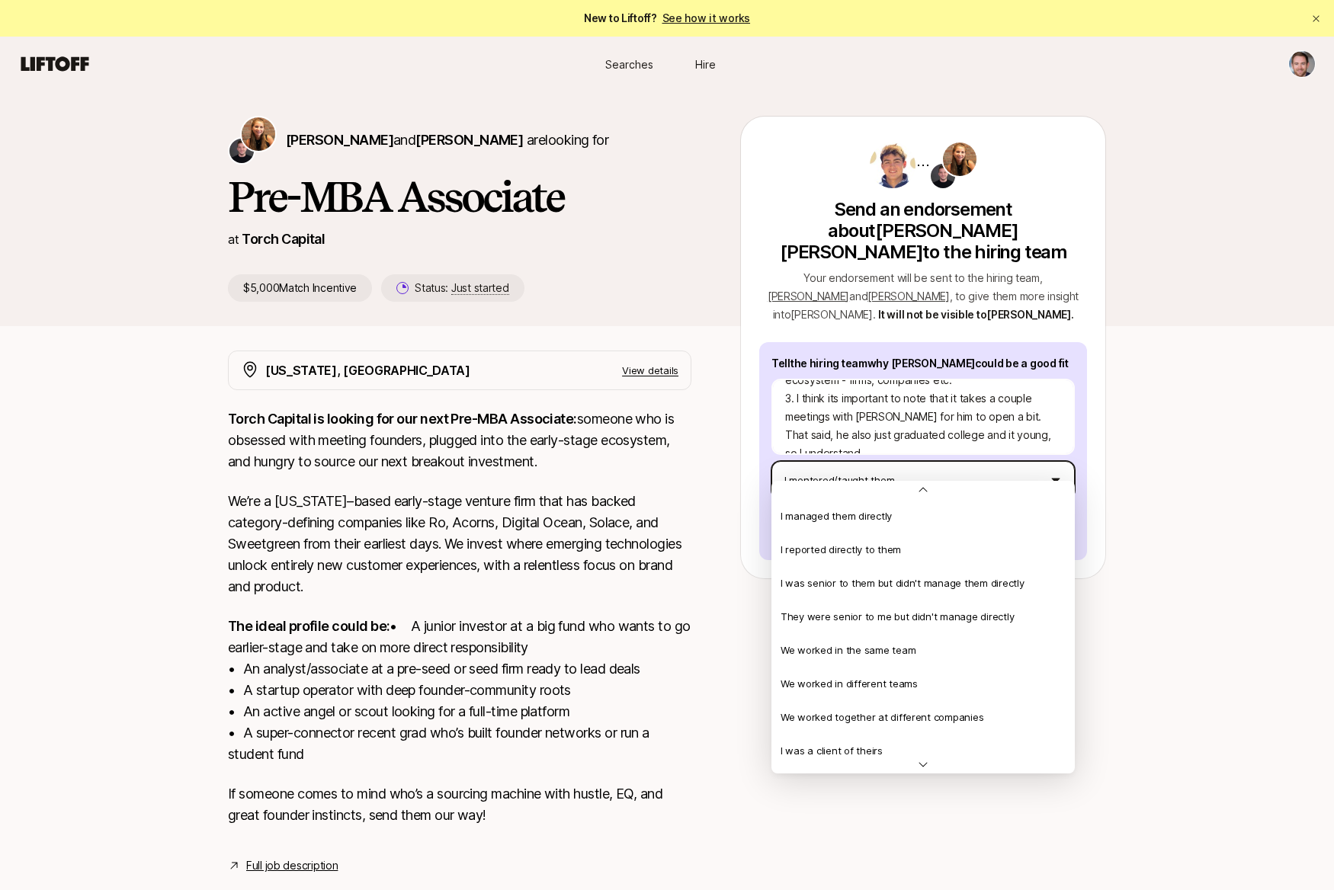
click at [883, 467] on html "New to Liftoff? See how it works Searches Hire Searches Hire [PERSON_NAME] and …" at bounding box center [667, 445] width 1334 height 890
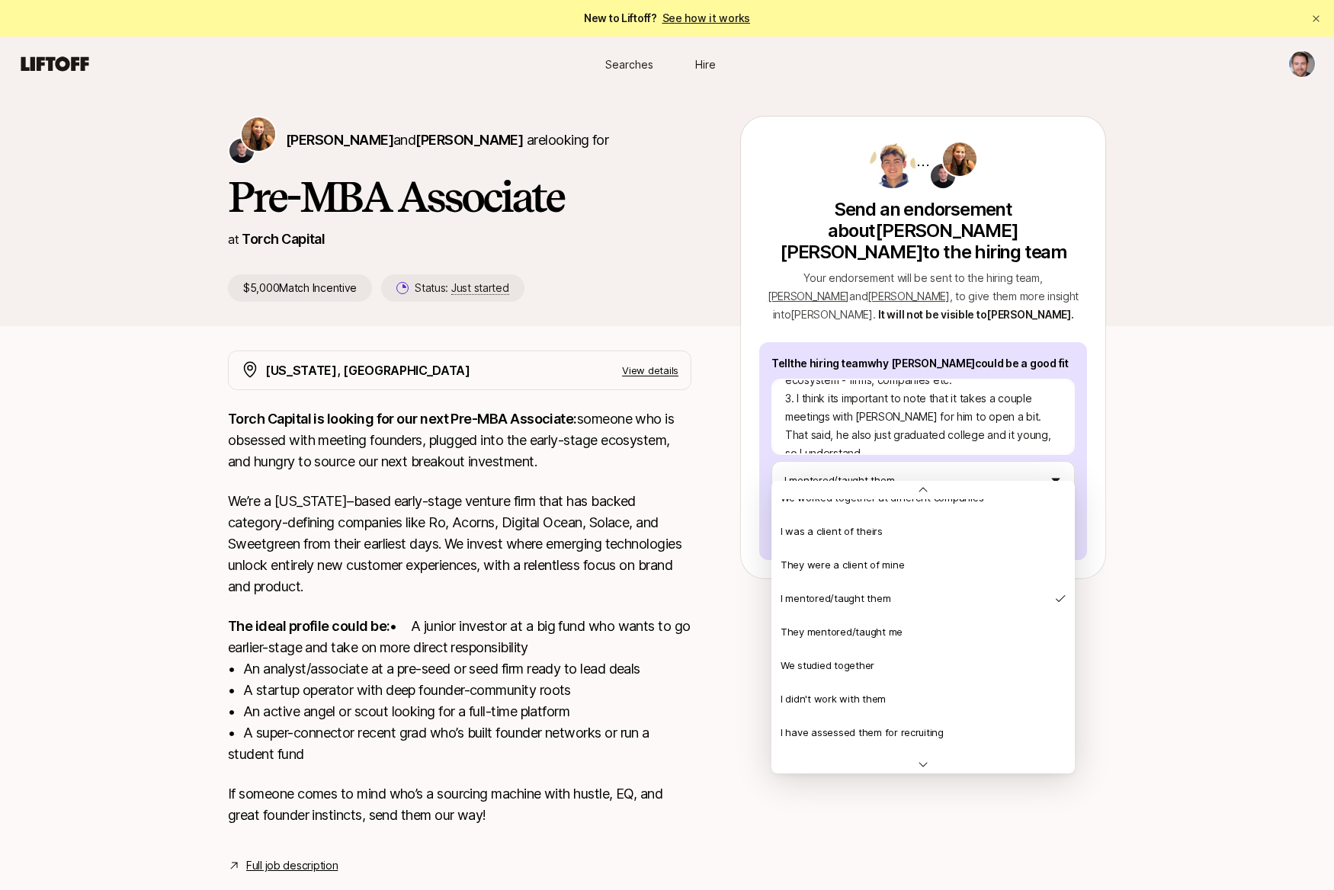
scroll to position [213, 0]
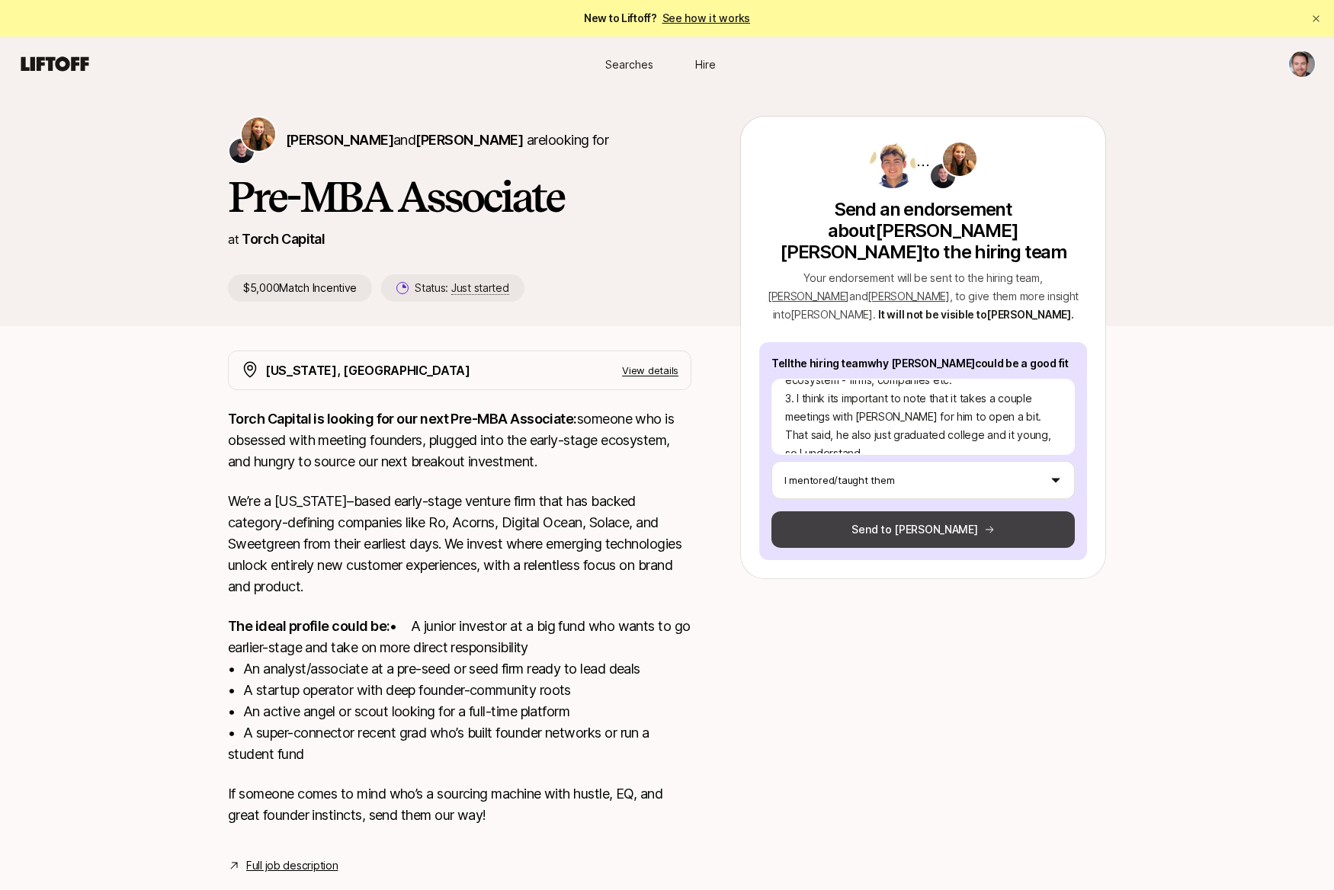
click at [902, 517] on button "Send to [PERSON_NAME]" at bounding box center [922, 529] width 303 height 37
